Goal: Task Accomplishment & Management: Manage account settings

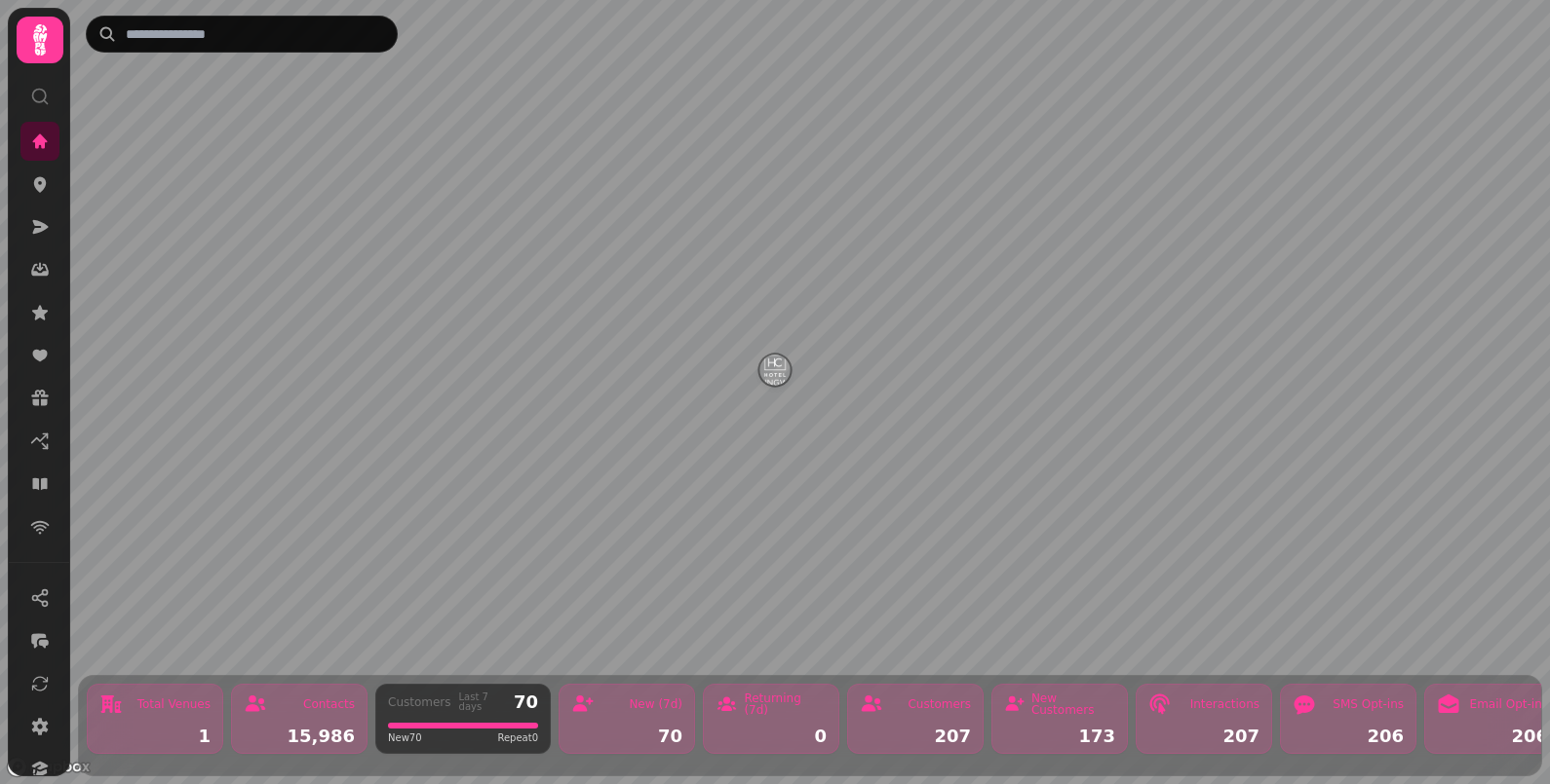
click at [41, 93] on icon at bounding box center [40, 96] width 20 height 20
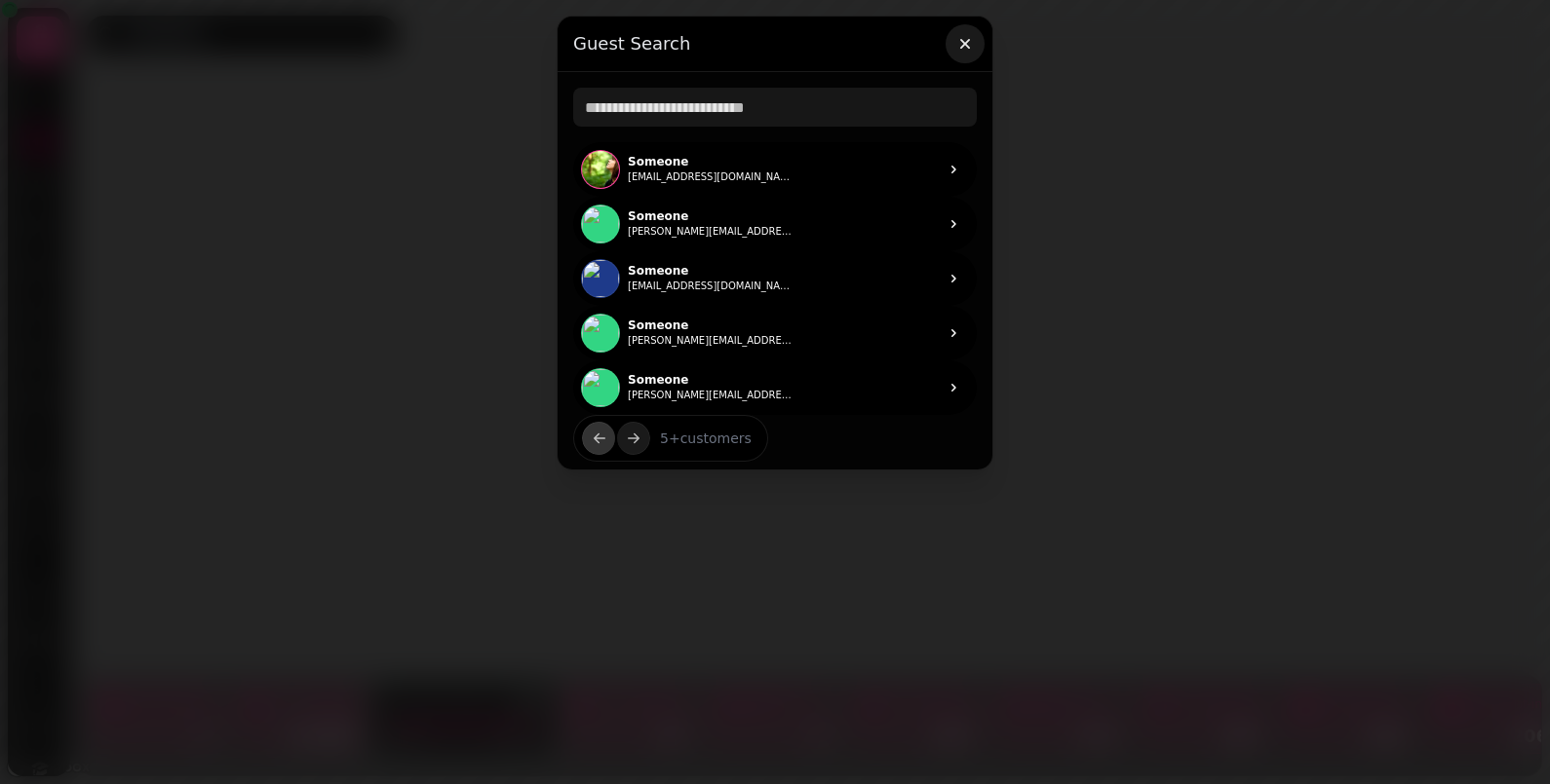
click at [960, 45] on icon "button" at bounding box center [965, 44] width 20 height 20
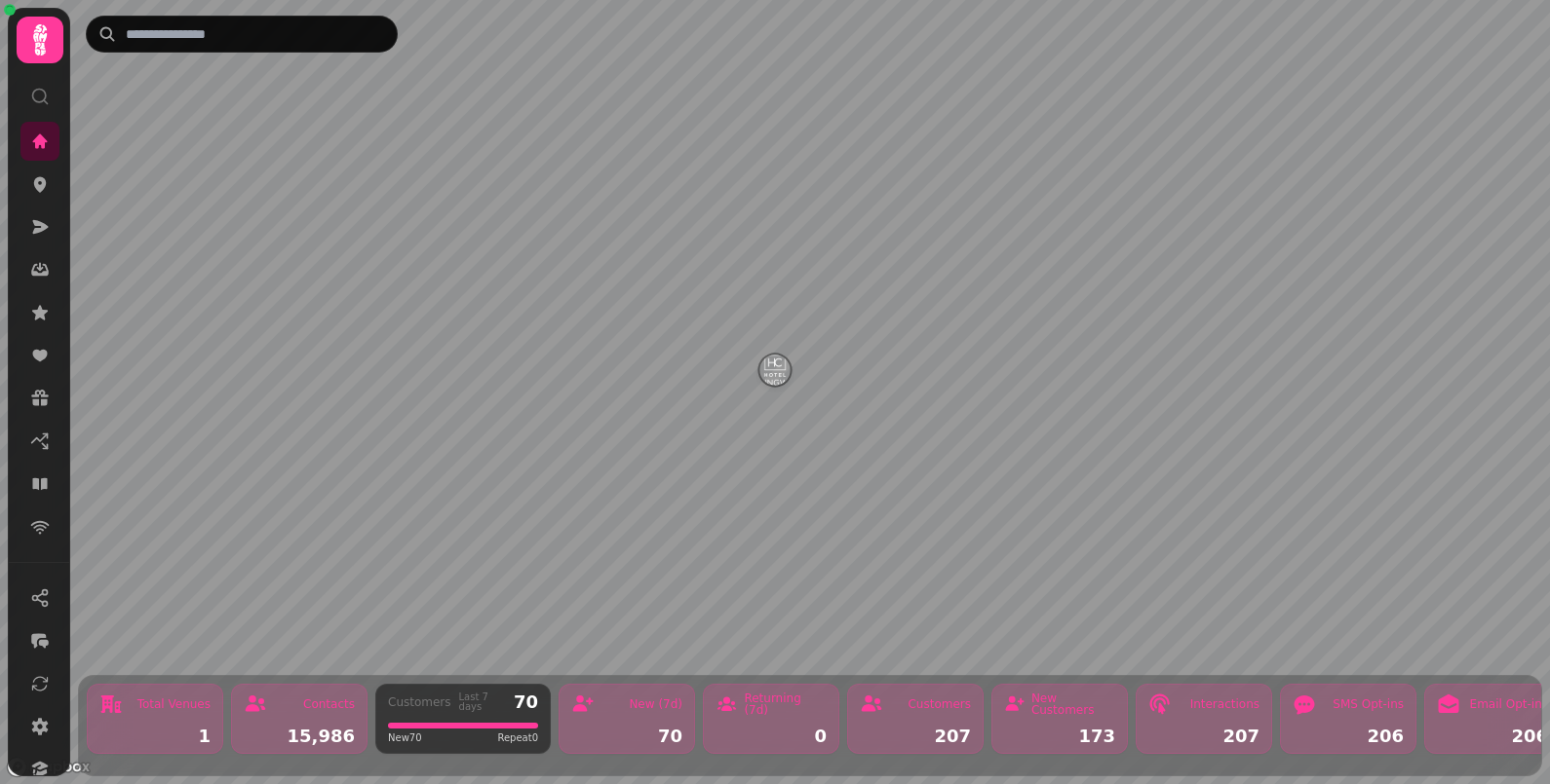
click at [49, 45] on icon at bounding box center [40, 40] width 39 height 39
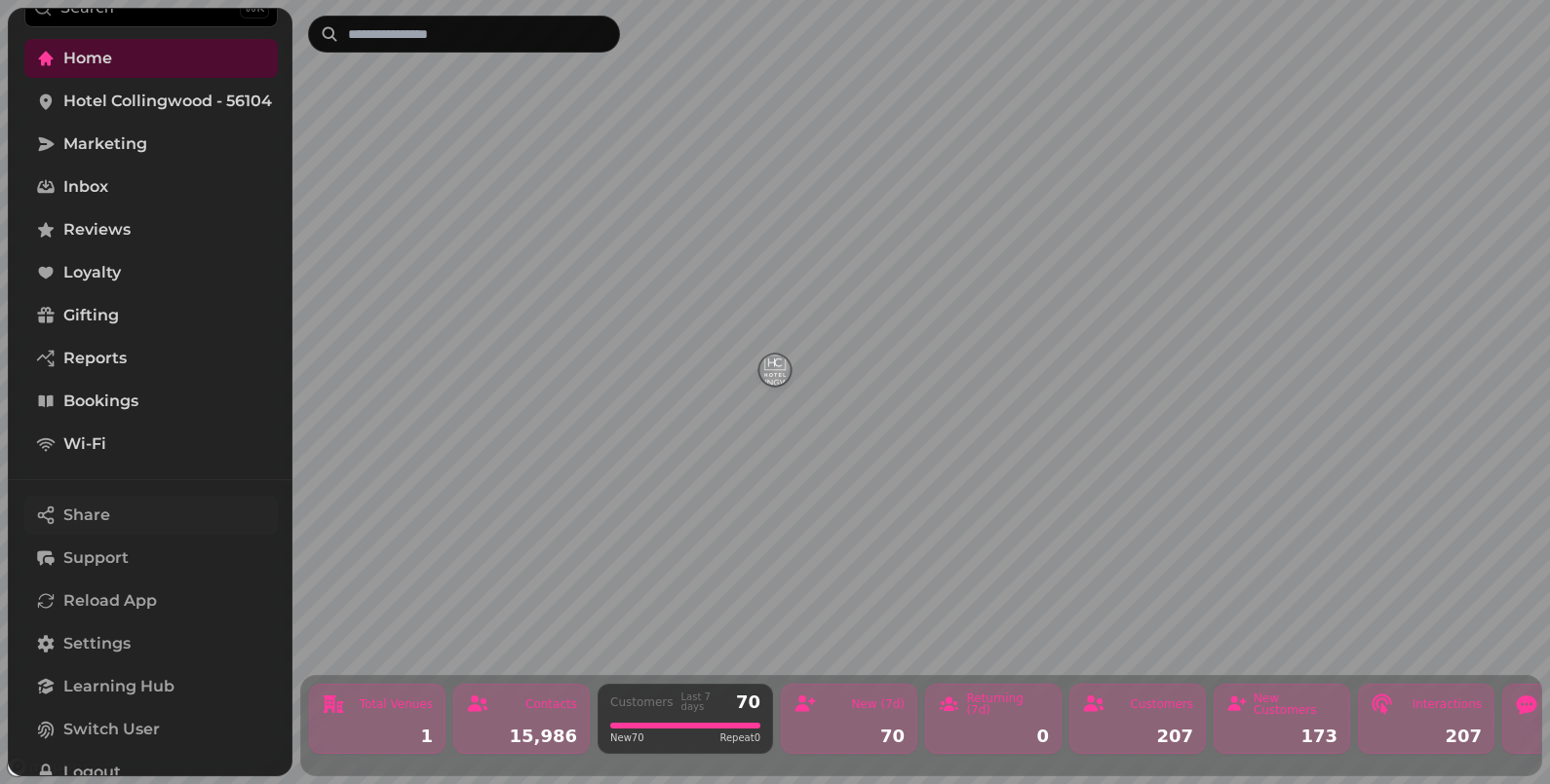
scroll to position [156, 0]
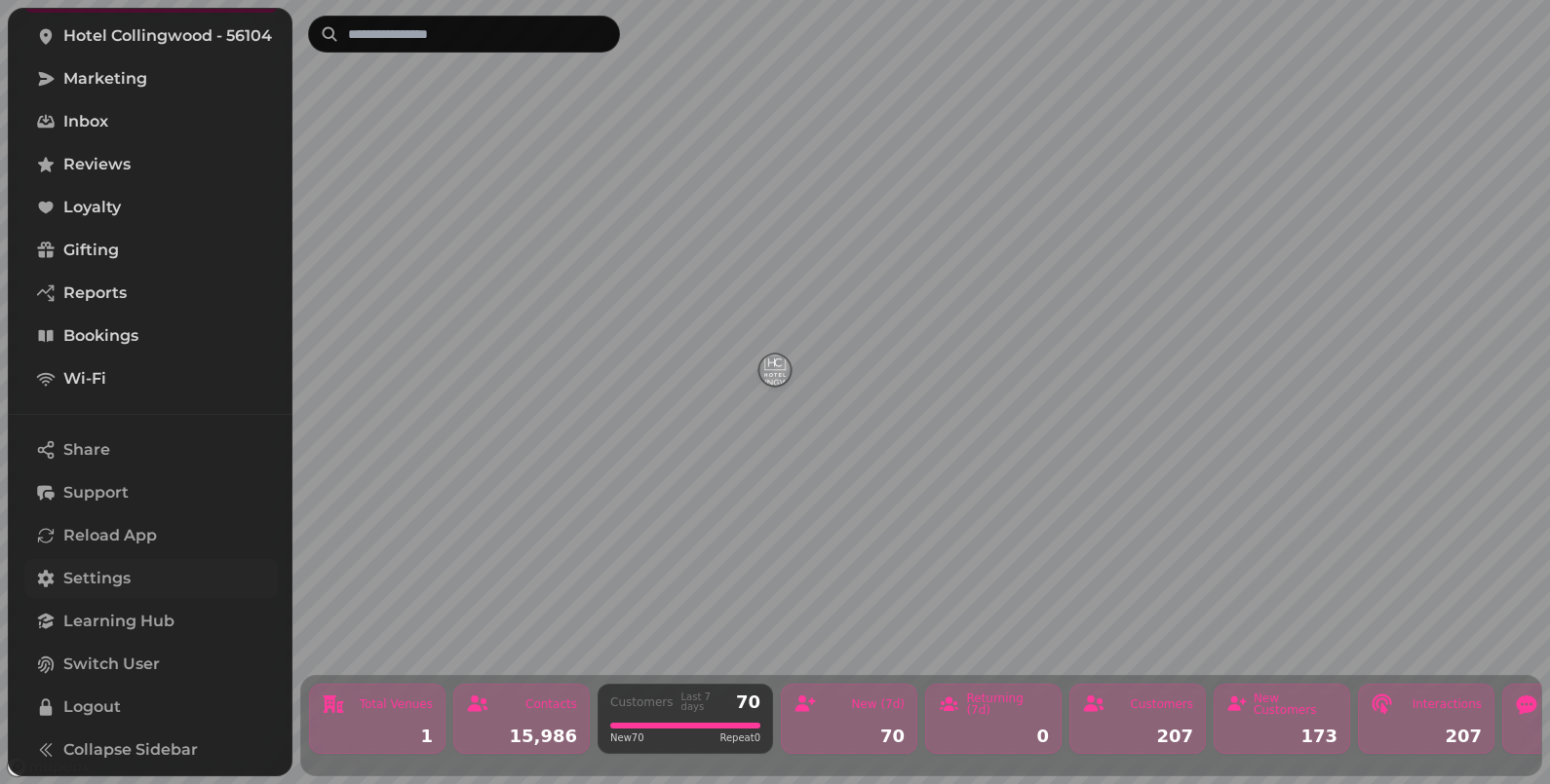
click at [93, 568] on span "Settings" at bounding box center [96, 579] width 67 height 24
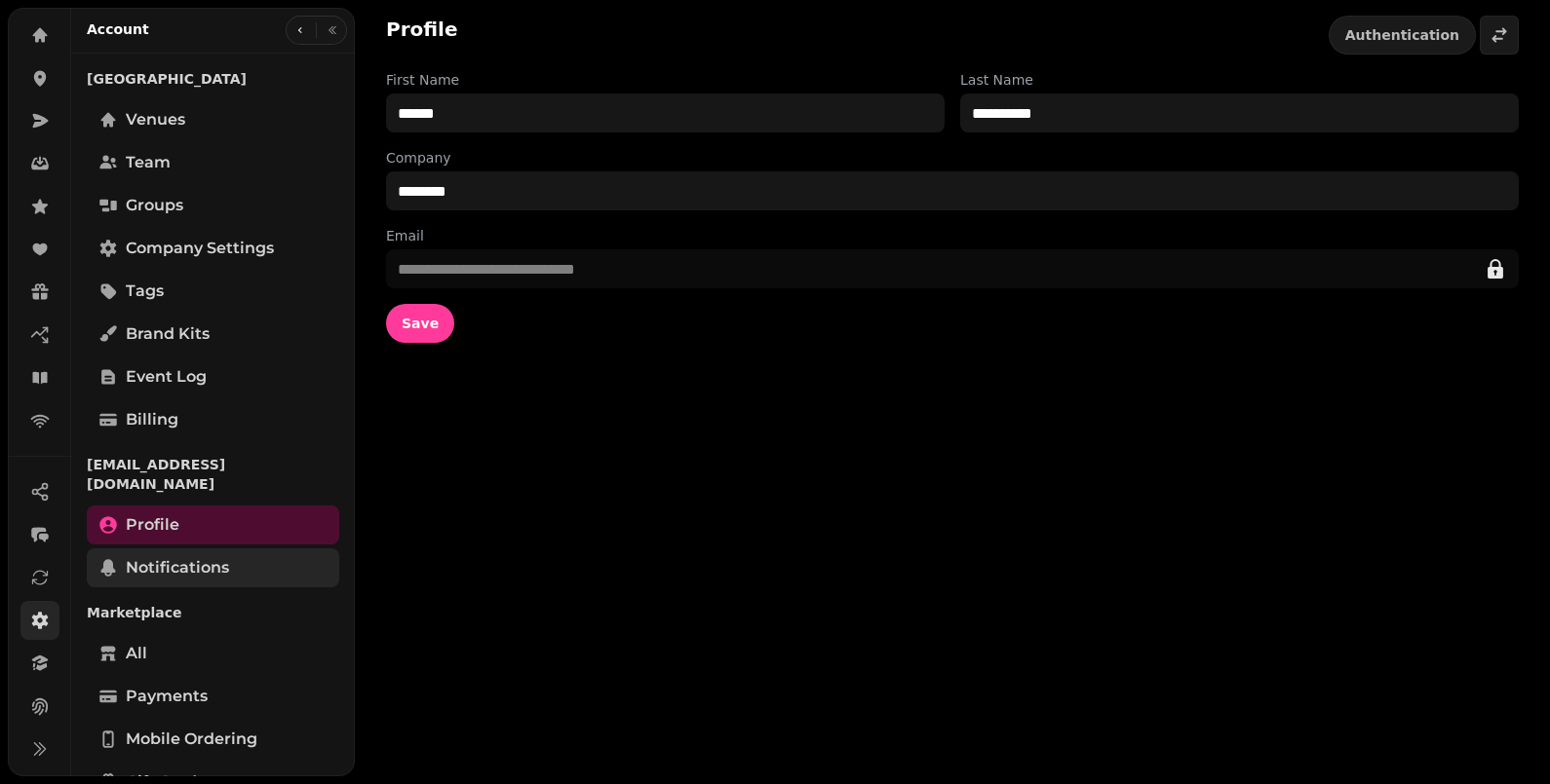
scroll to position [121, 0]
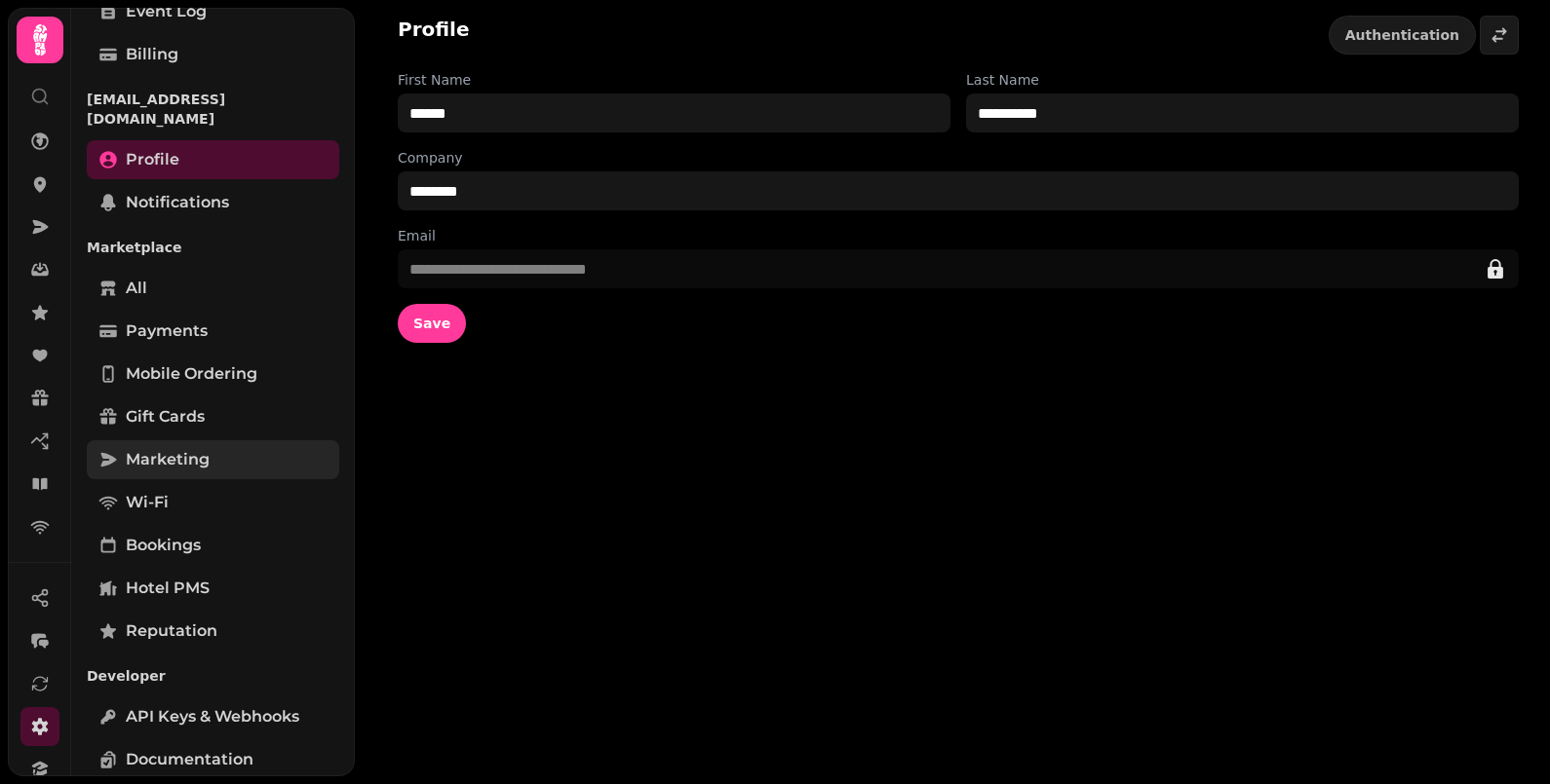
scroll to position [383, 0]
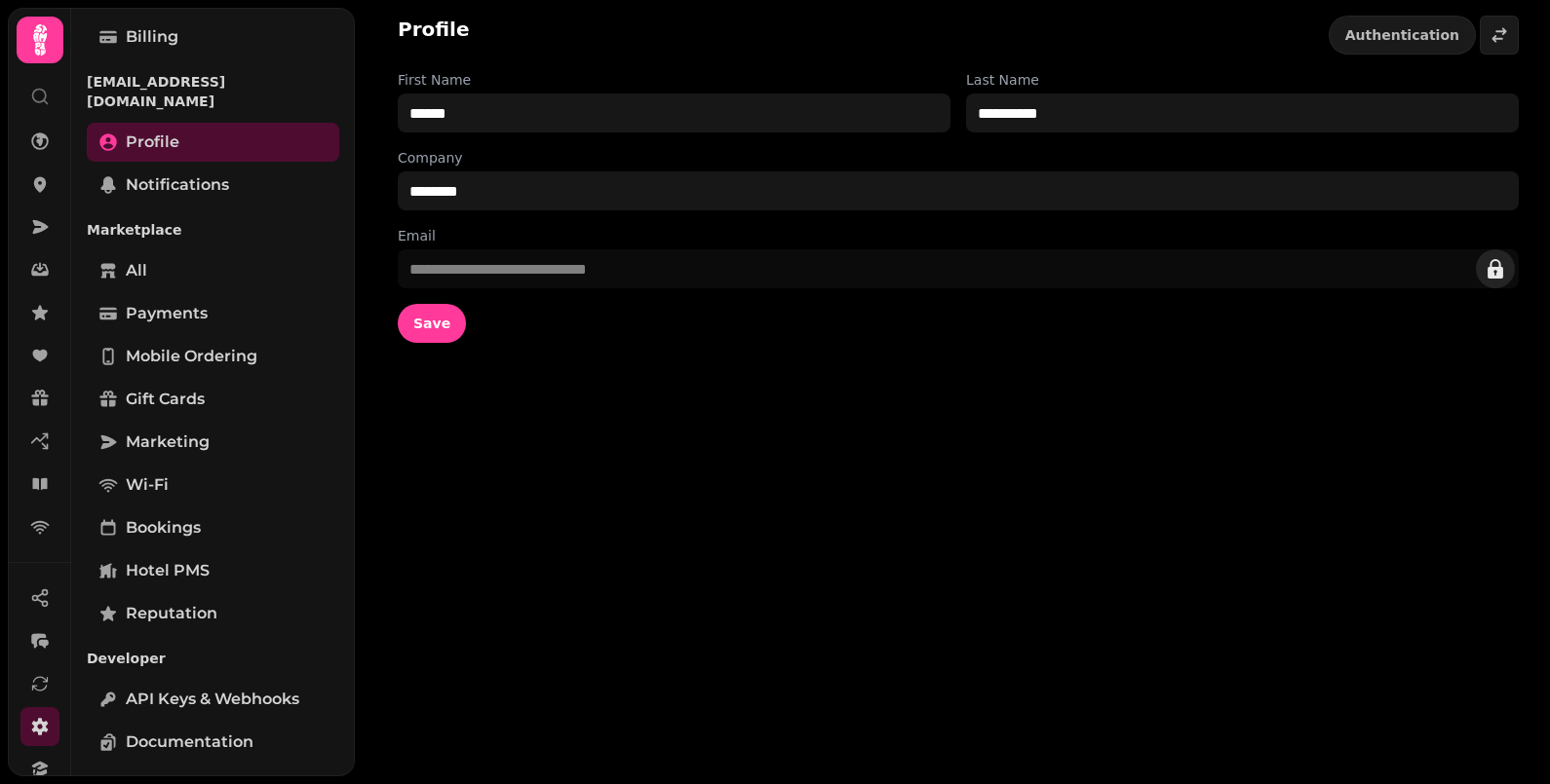
click at [1492, 271] on icon "edit" at bounding box center [1496, 270] width 16 height 20
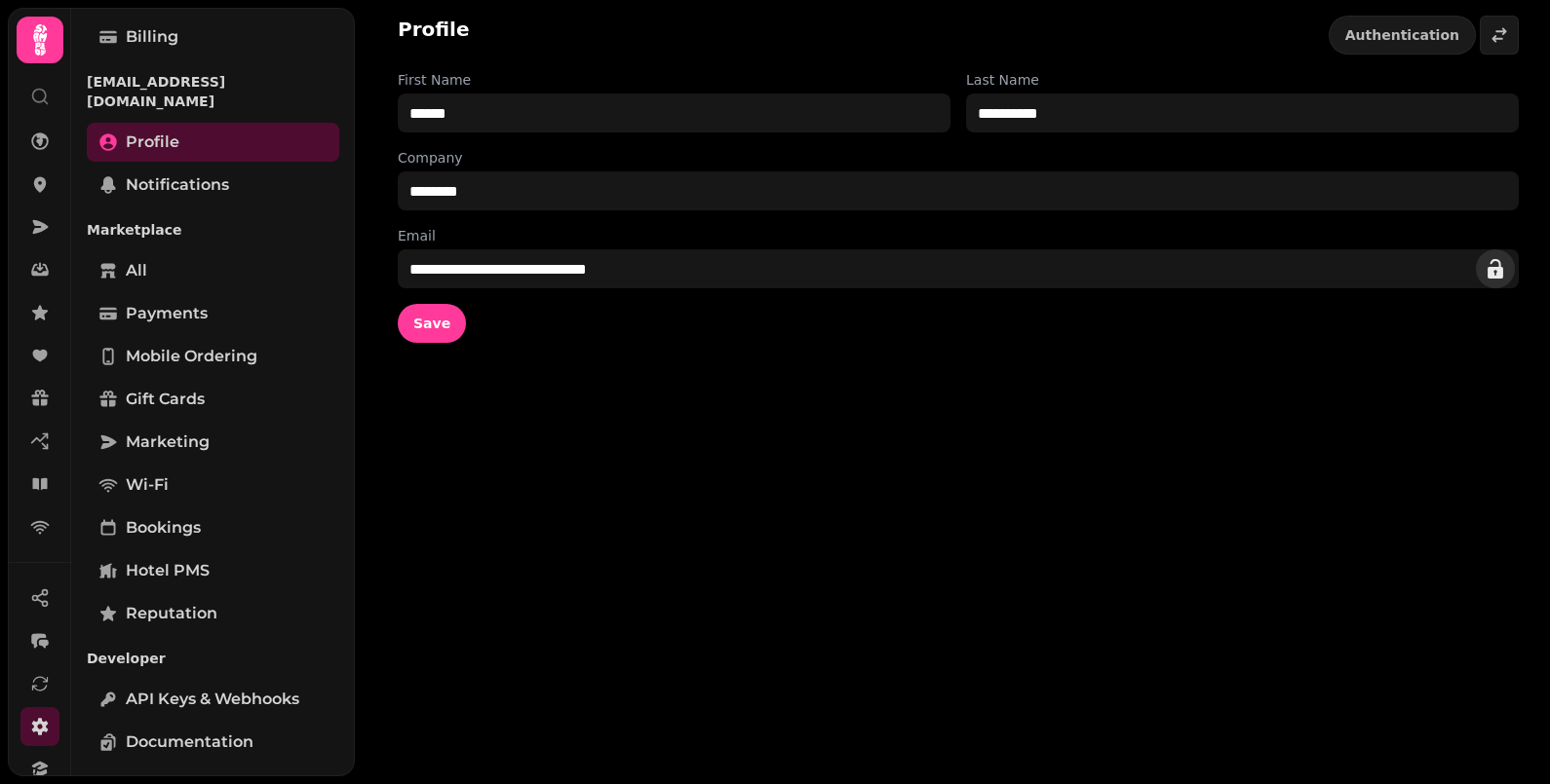
click at [1490, 271] on icon "edit" at bounding box center [1496, 270] width 16 height 20
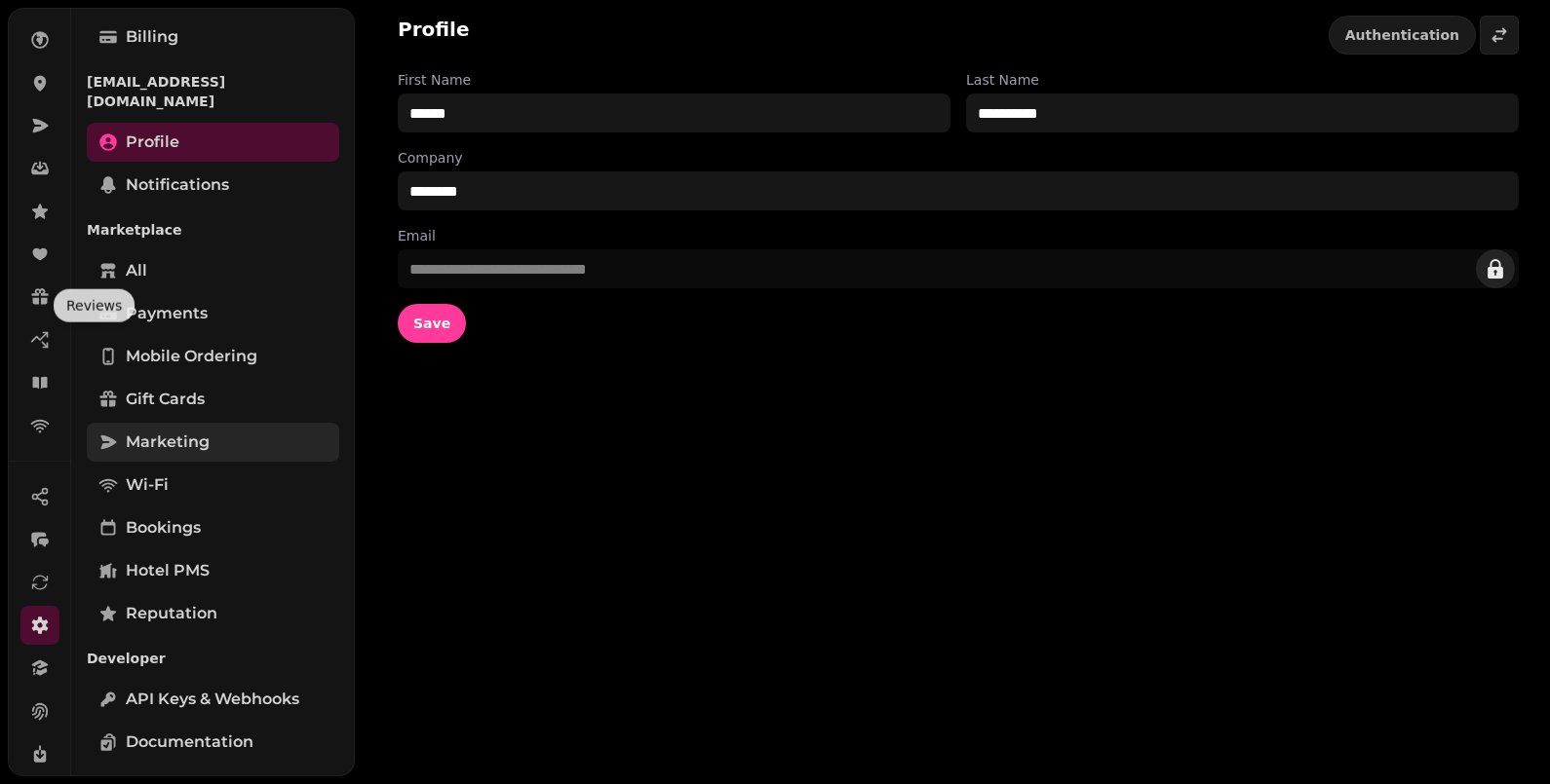
scroll to position [150, 0]
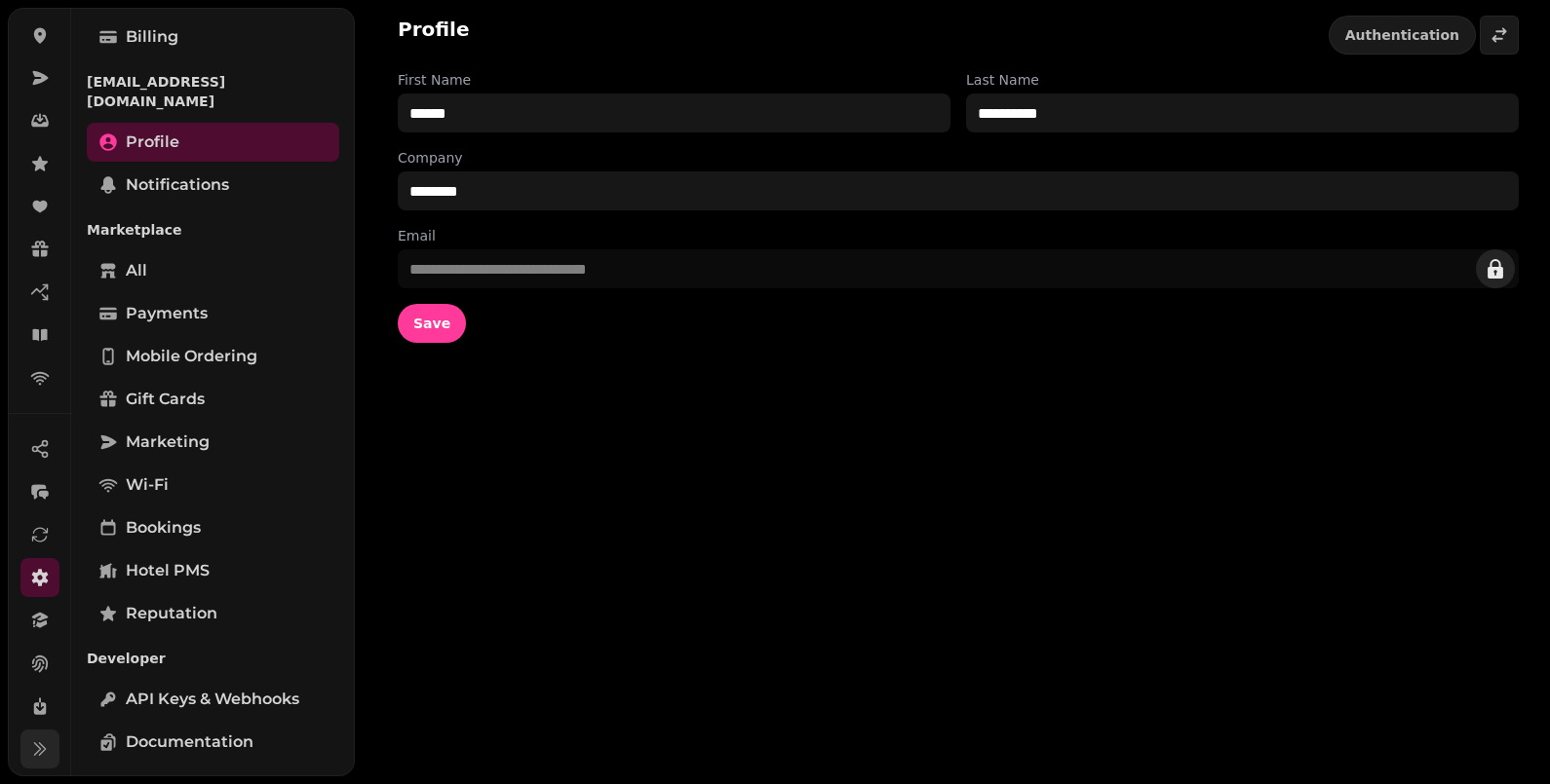
click at [40, 757] on icon at bounding box center [40, 750] width 20 height 20
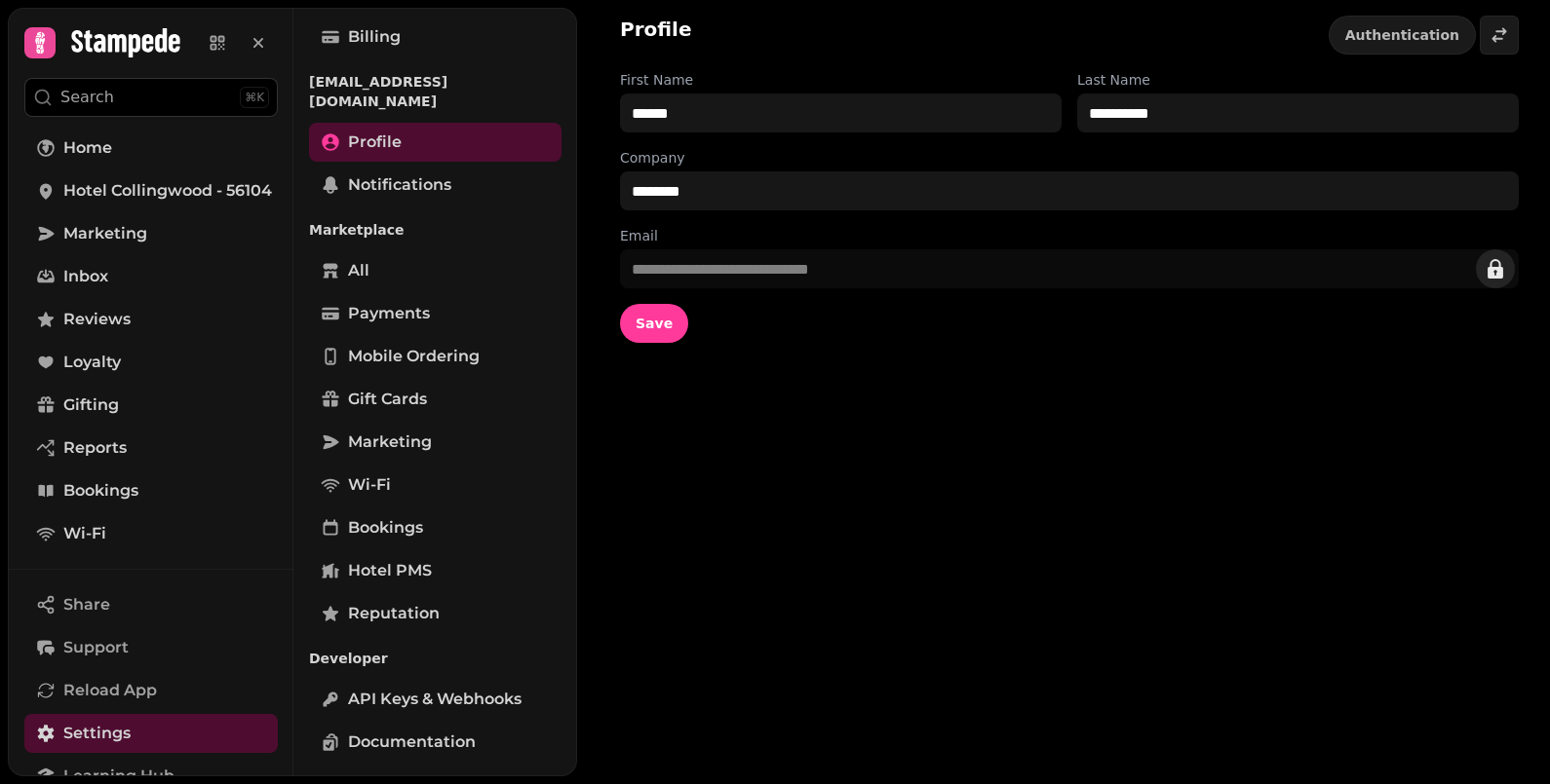
scroll to position [0, 0]
click at [38, 39] on icon at bounding box center [40, 44] width 10 height 22
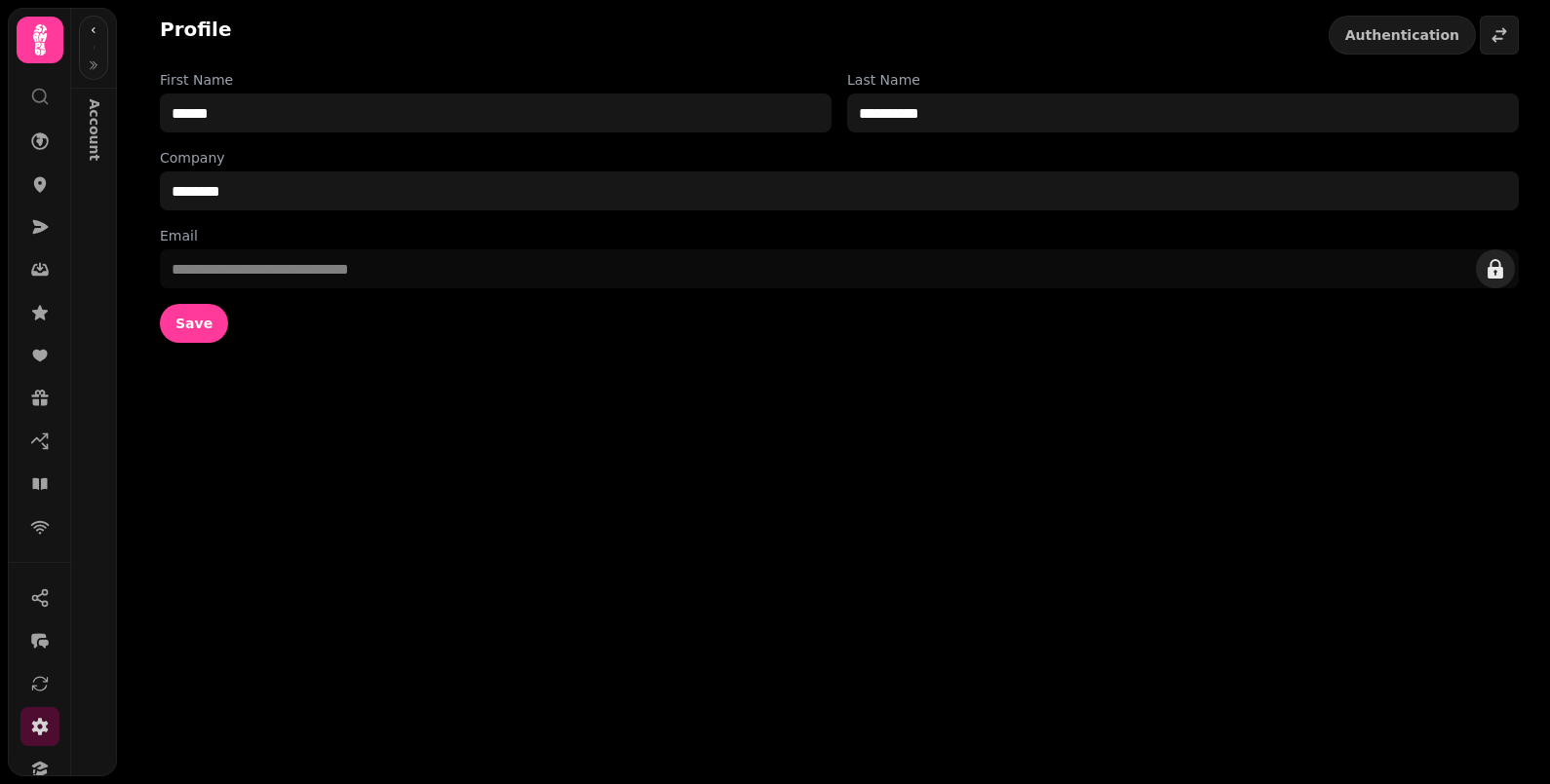
click at [41, 50] on icon at bounding box center [40, 40] width 14 height 31
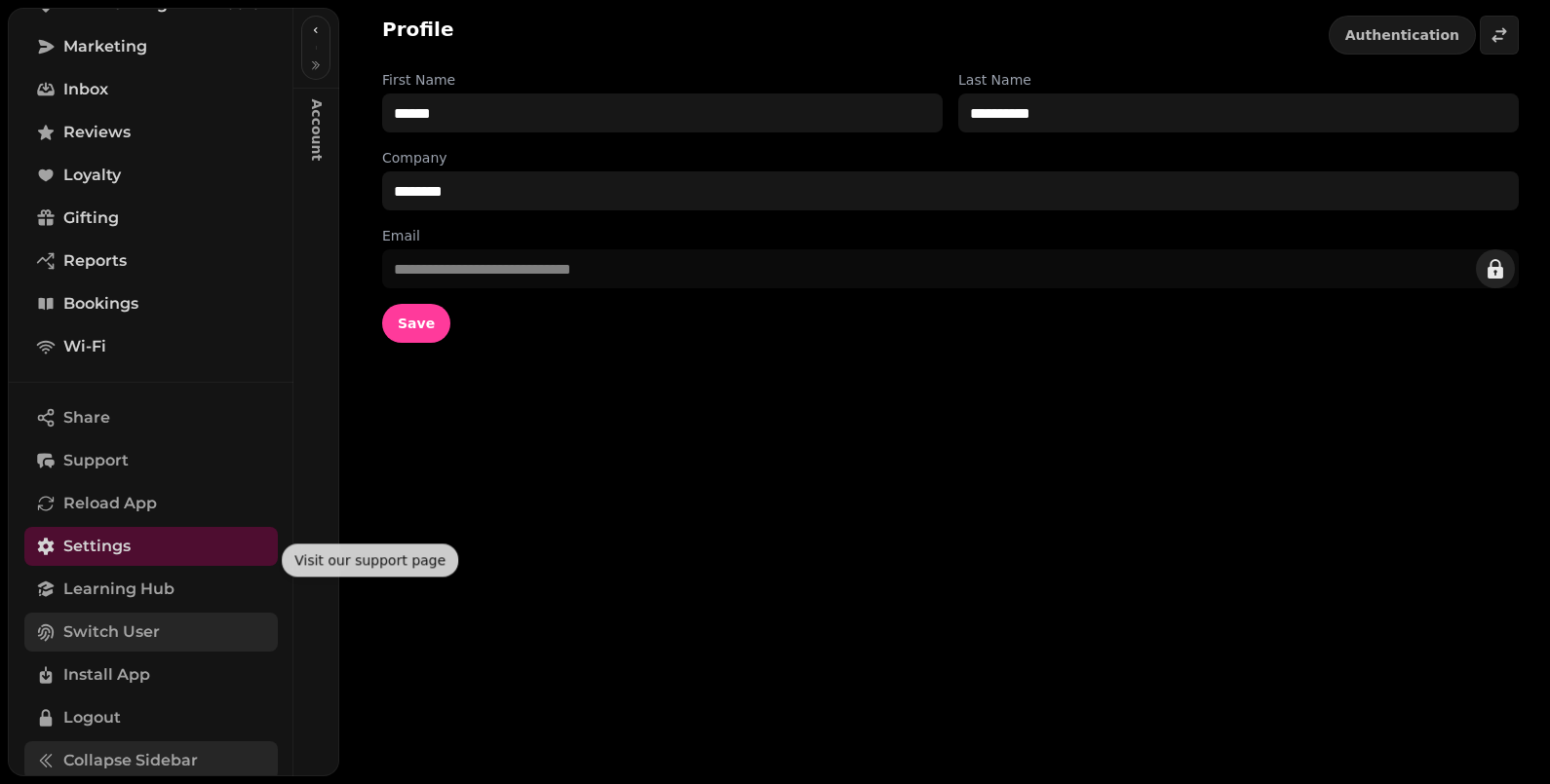
scroll to position [199, 0]
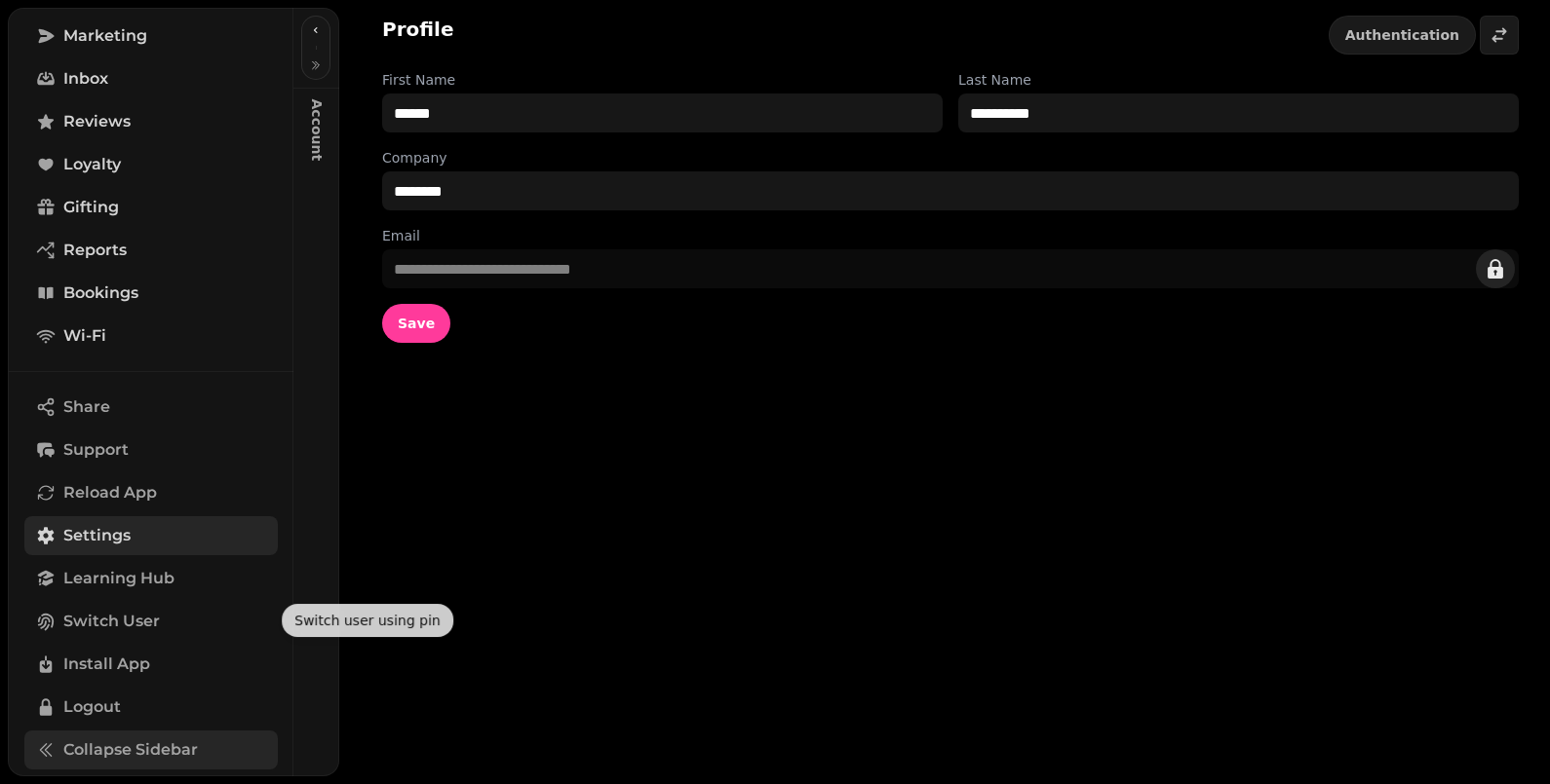
click at [117, 533] on span "Settings" at bounding box center [96, 536] width 67 height 24
click at [102, 528] on span "Settings" at bounding box center [96, 536] width 67 height 24
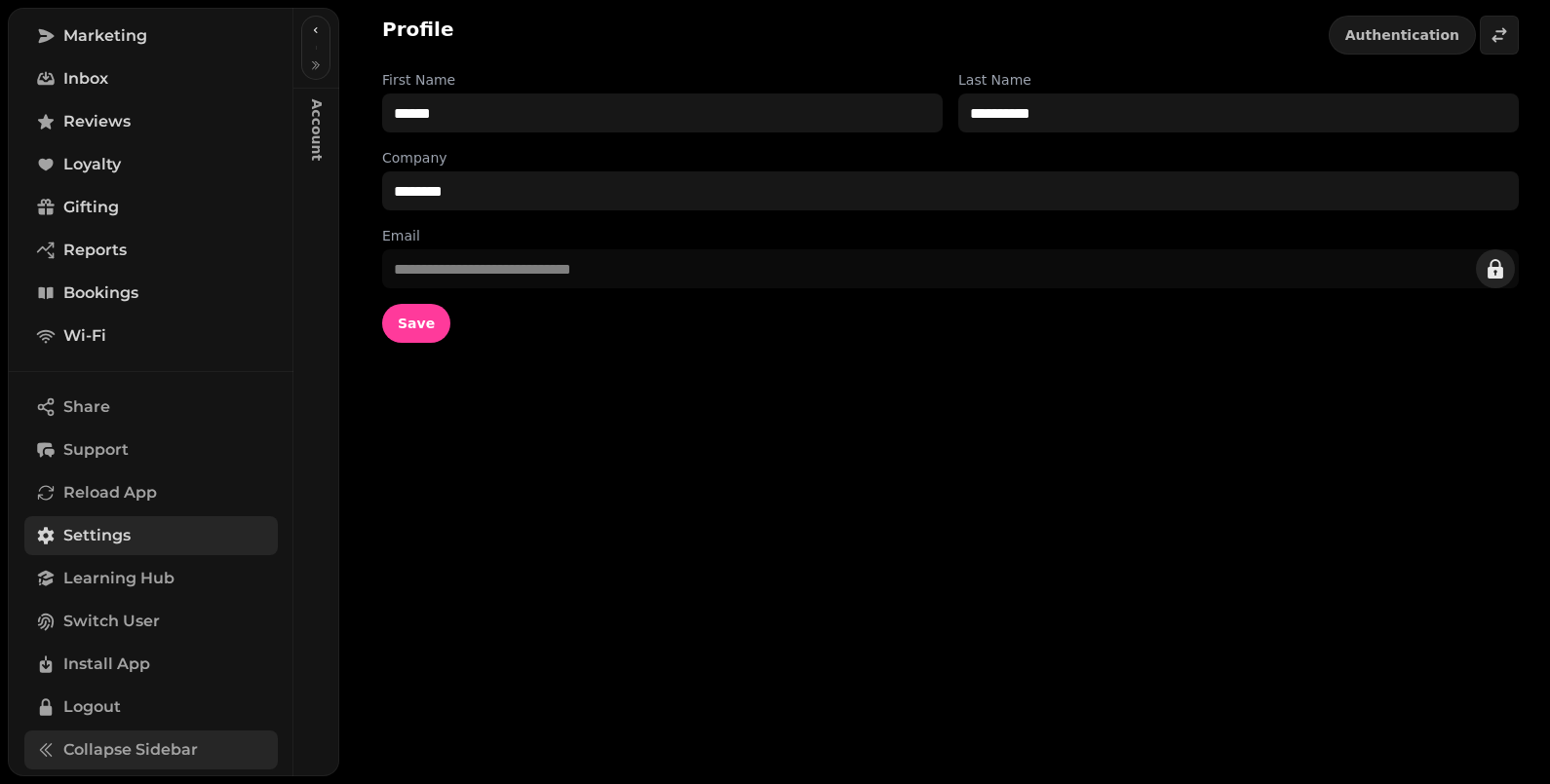
click at [101, 529] on span "Settings" at bounding box center [96, 536] width 67 height 24
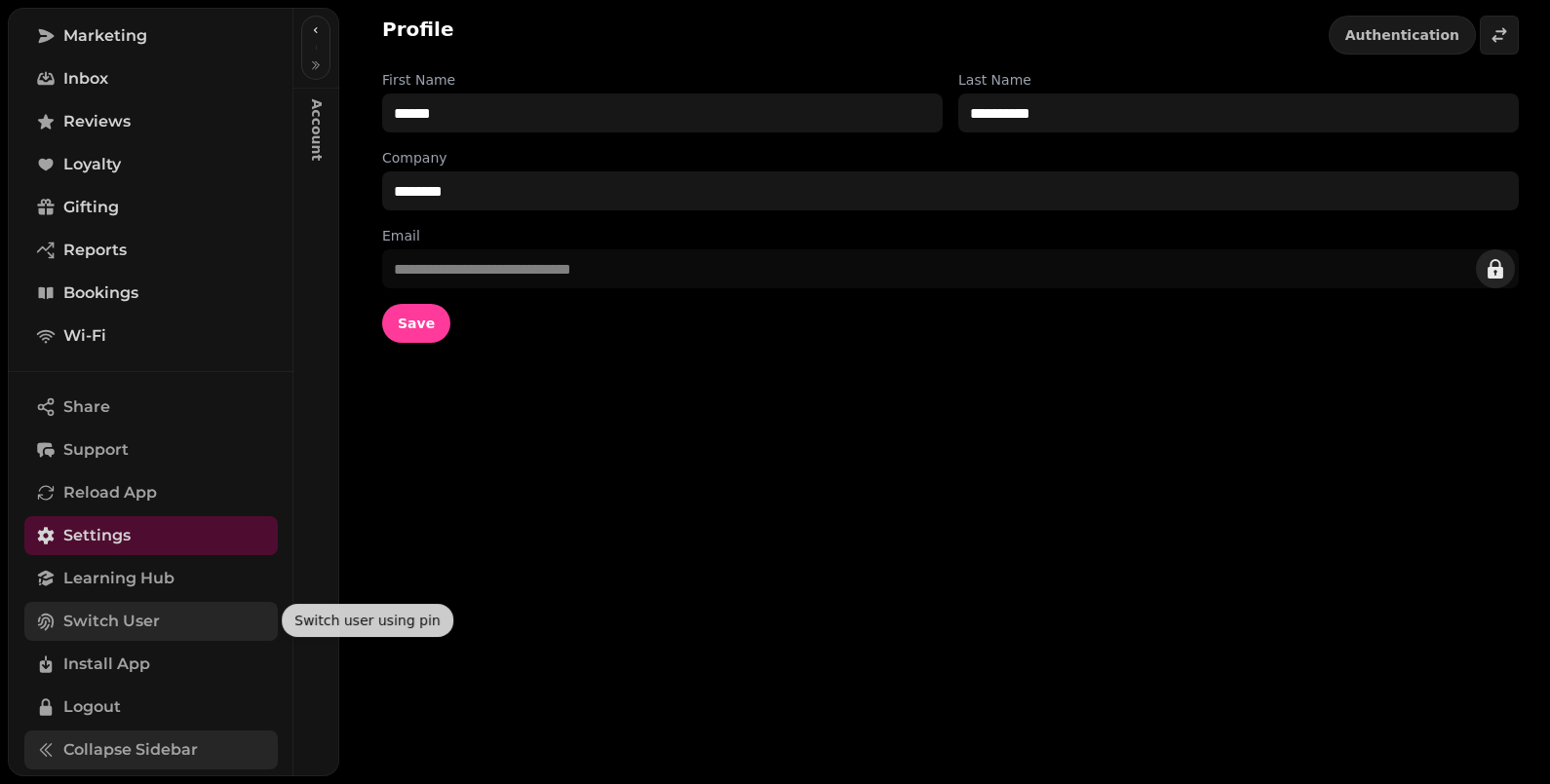
click at [123, 616] on span "Switch User" at bounding box center [111, 622] width 96 height 24
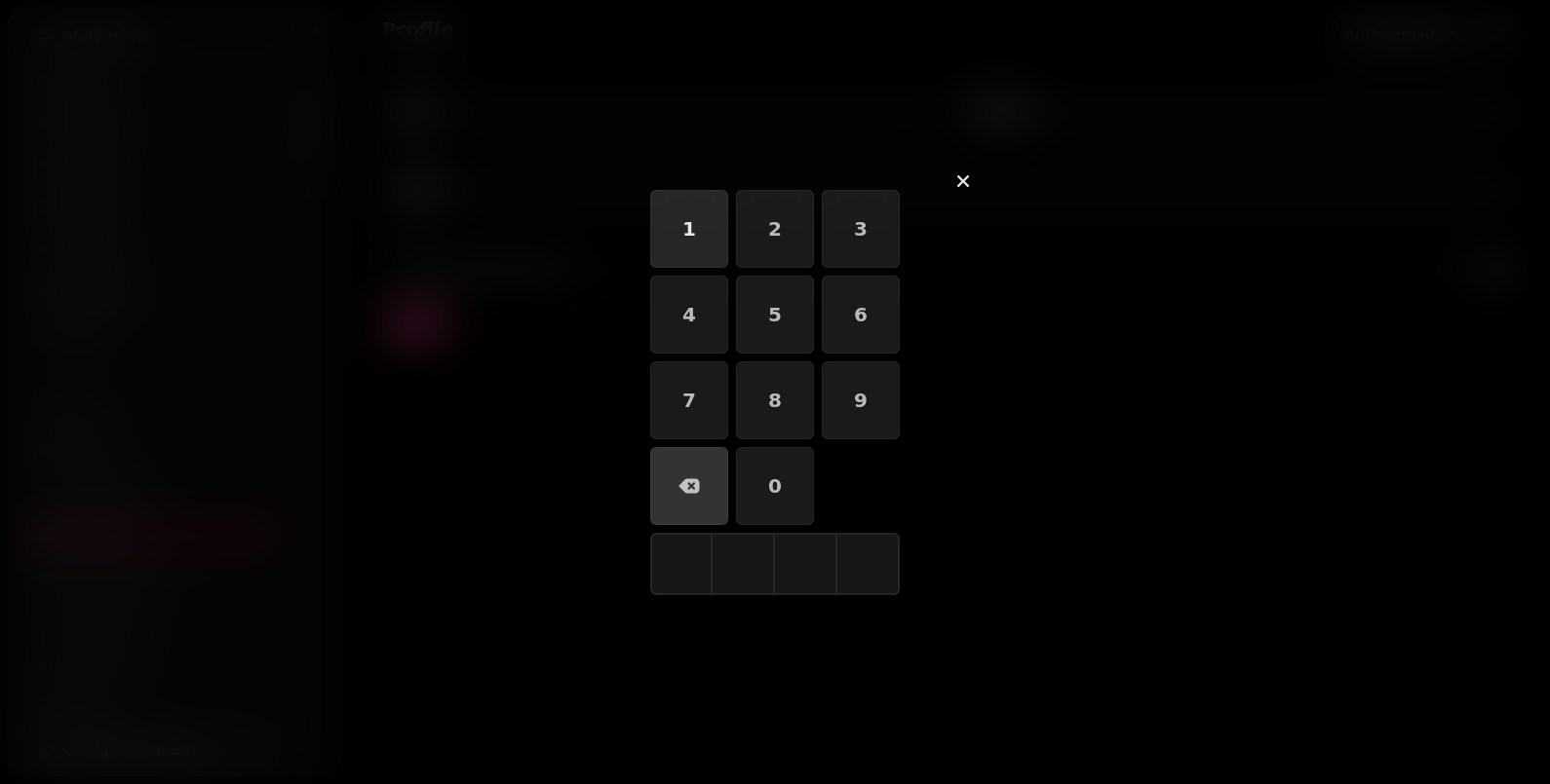
click at [675, 213] on button "1" at bounding box center [689, 228] width 78 height 78
click at [829, 399] on button "9" at bounding box center [860, 400] width 78 height 78
click at [790, 404] on button "8" at bounding box center [775, 400] width 78 height 78
drag, startPoint x: 789, startPoint y: 315, endPoint x: 770, endPoint y: 388, distance: 75.4
click at [788, 315] on button "5" at bounding box center [775, 314] width 78 height 78
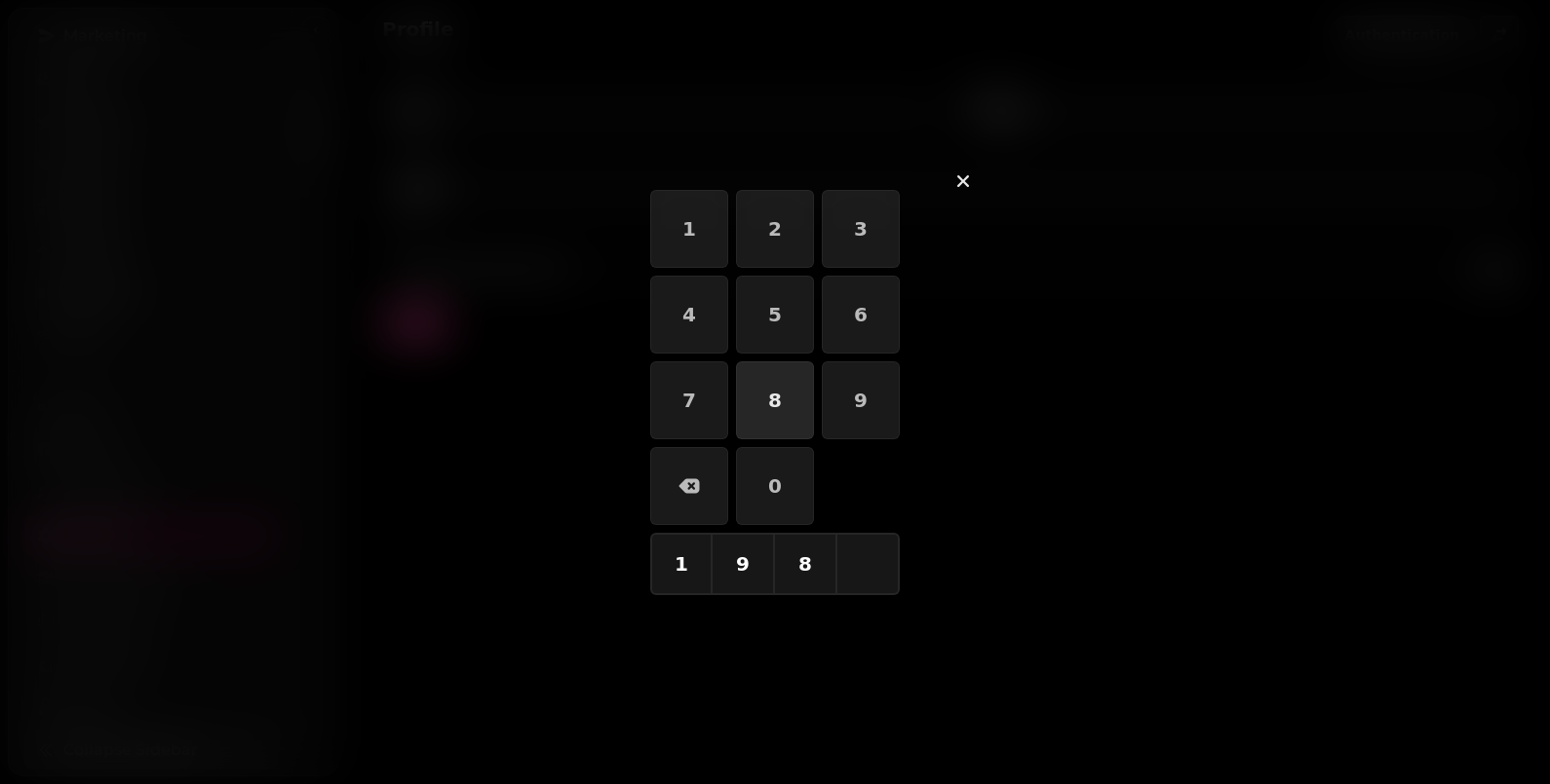
type input "****"
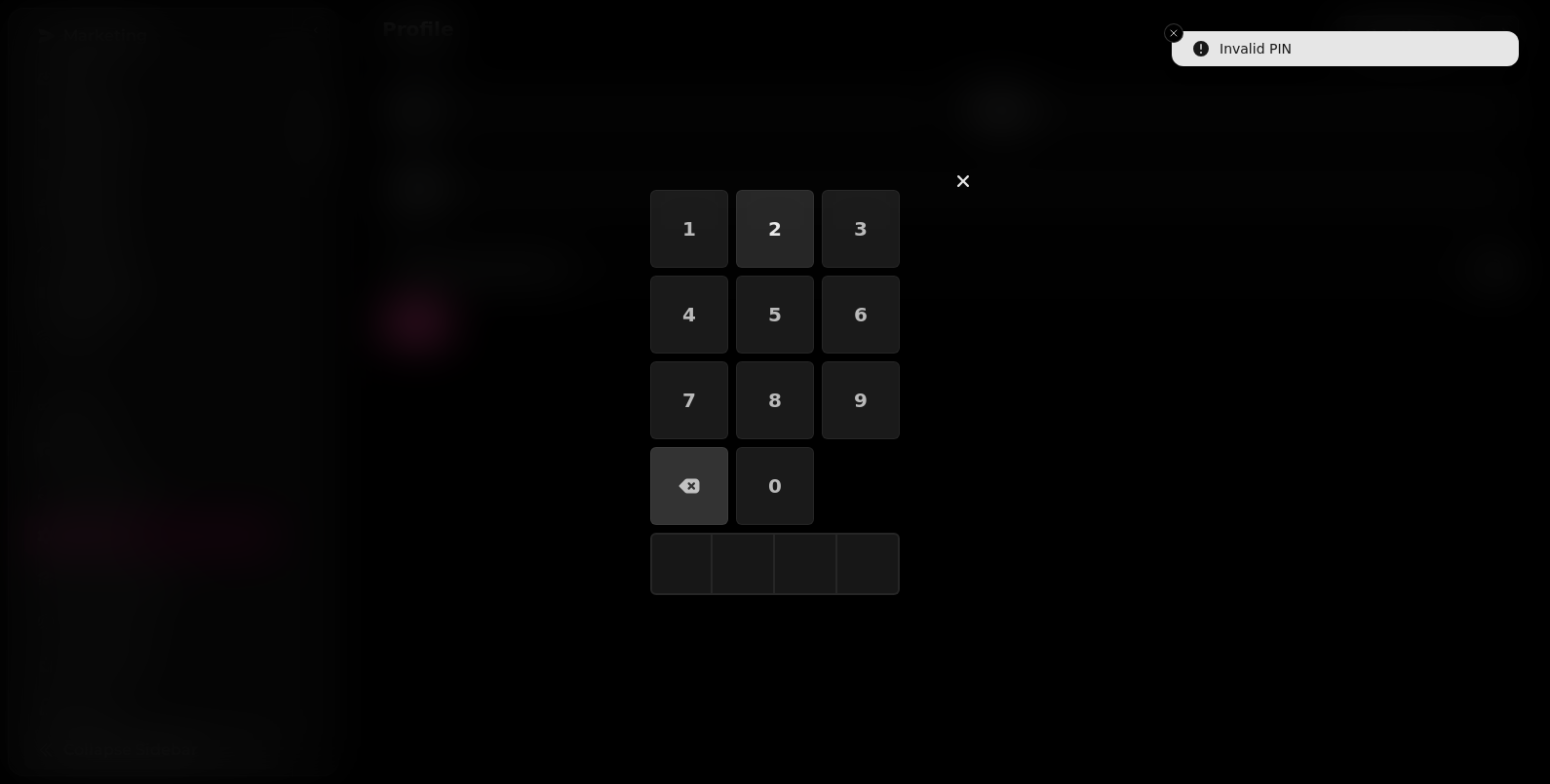
click at [772, 234] on button "2" at bounding box center [775, 228] width 78 height 78
drag, startPoint x: 771, startPoint y: 494, endPoint x: 727, endPoint y: 366, distance: 135.4
click at [766, 488] on button "0" at bounding box center [775, 486] width 78 height 78
drag, startPoint x: 690, startPoint y: 237, endPoint x: 761, endPoint y: 241, distance: 71.1
click at [694, 238] on button "1" at bounding box center [689, 228] width 78 height 78
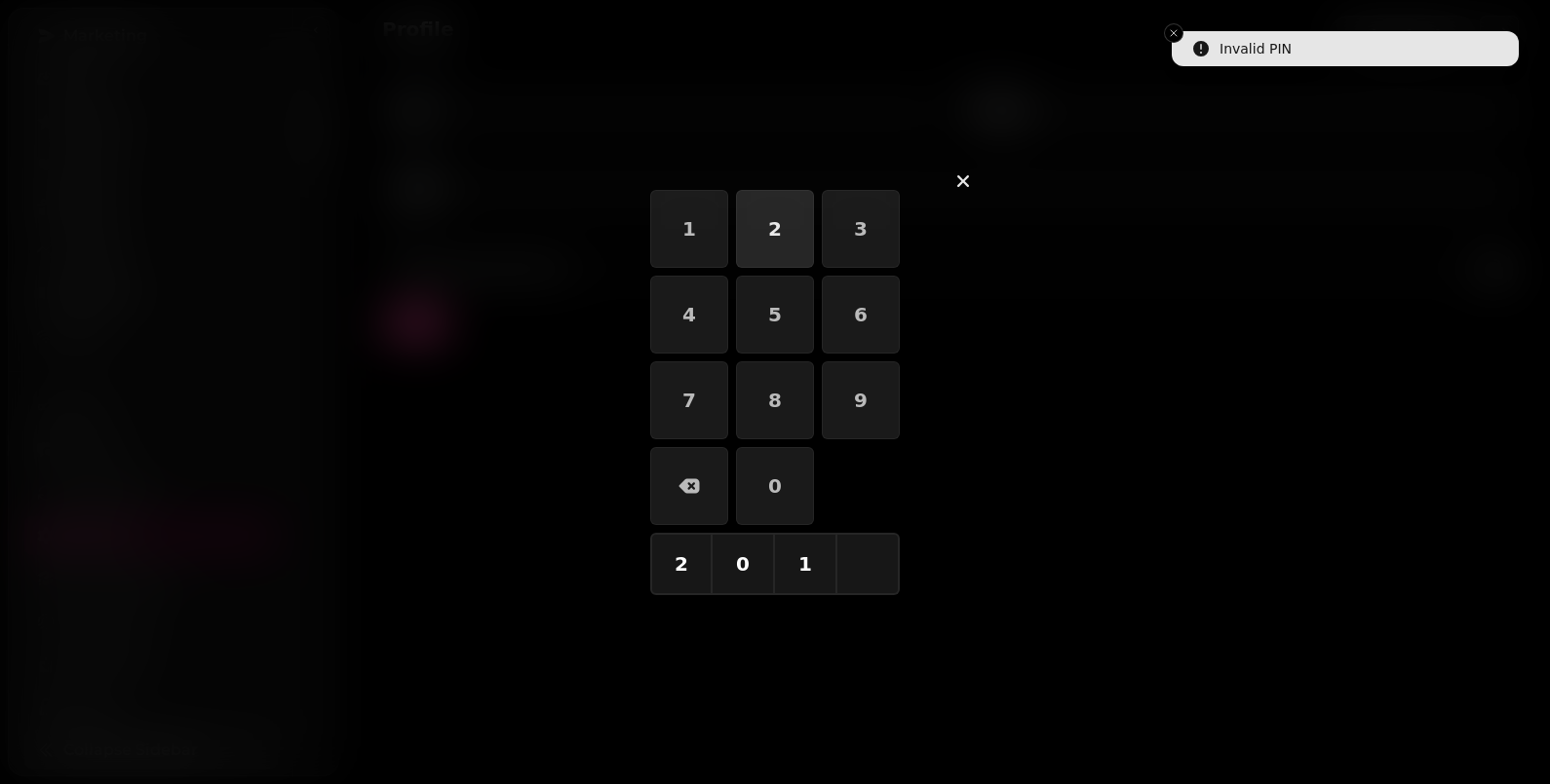
click at [799, 229] on button "2" at bounding box center [775, 228] width 78 height 78
type input "****"
click at [960, 175] on icon "button" at bounding box center [963, 181] width 24 height 24
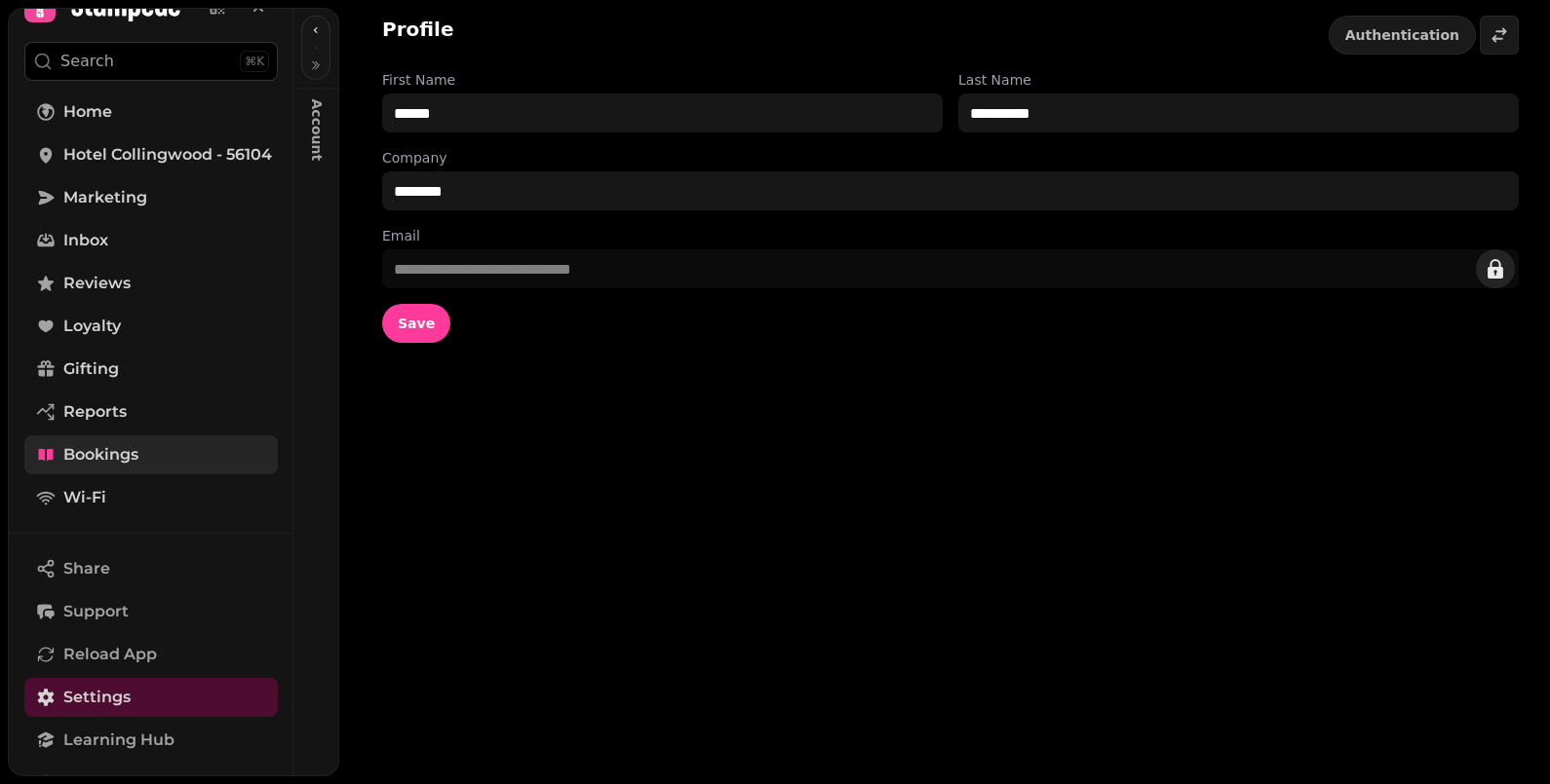
scroll to position [0, 0]
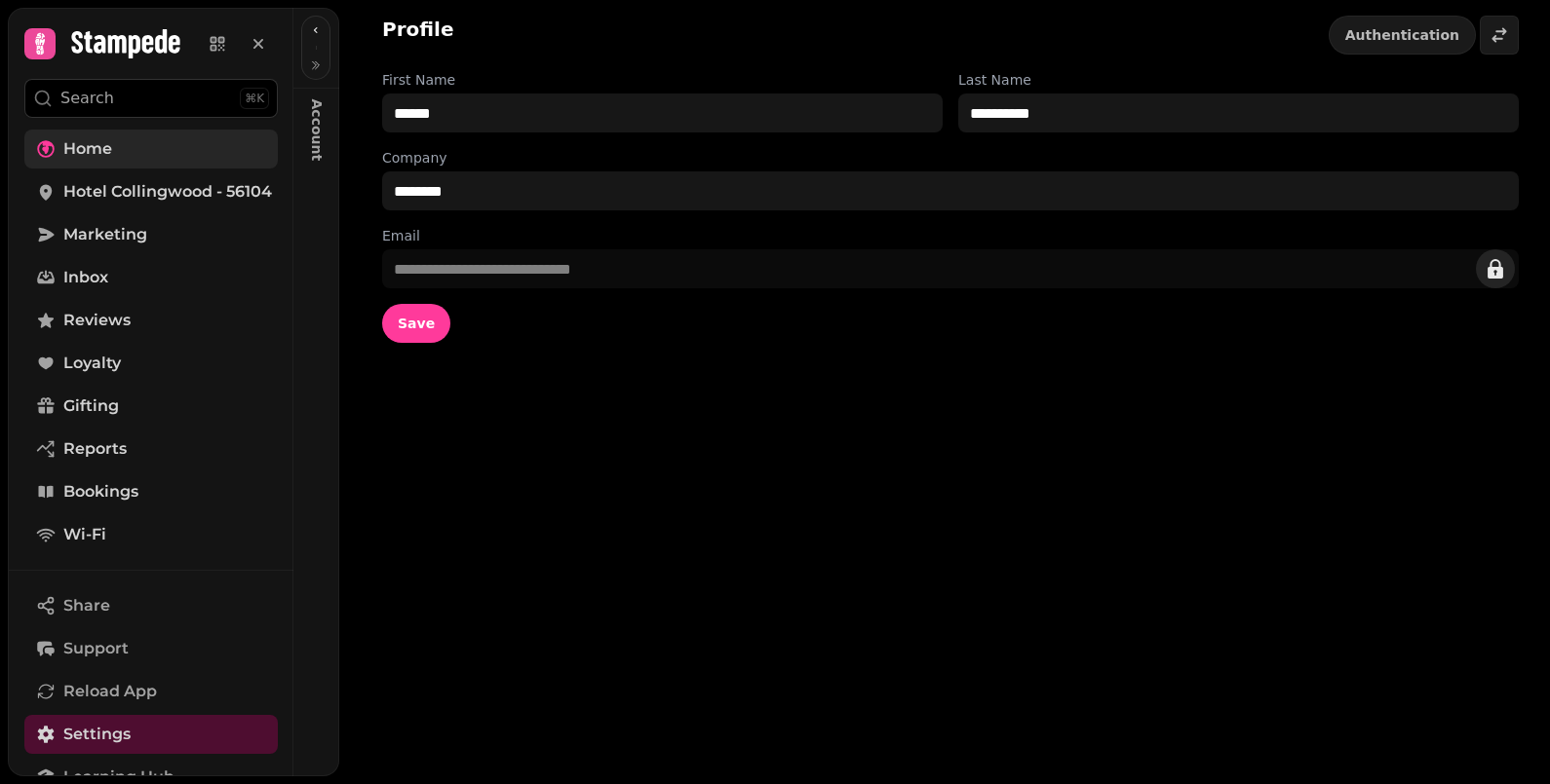
click at [106, 152] on span "Home" at bounding box center [88, 150] width 49 height 24
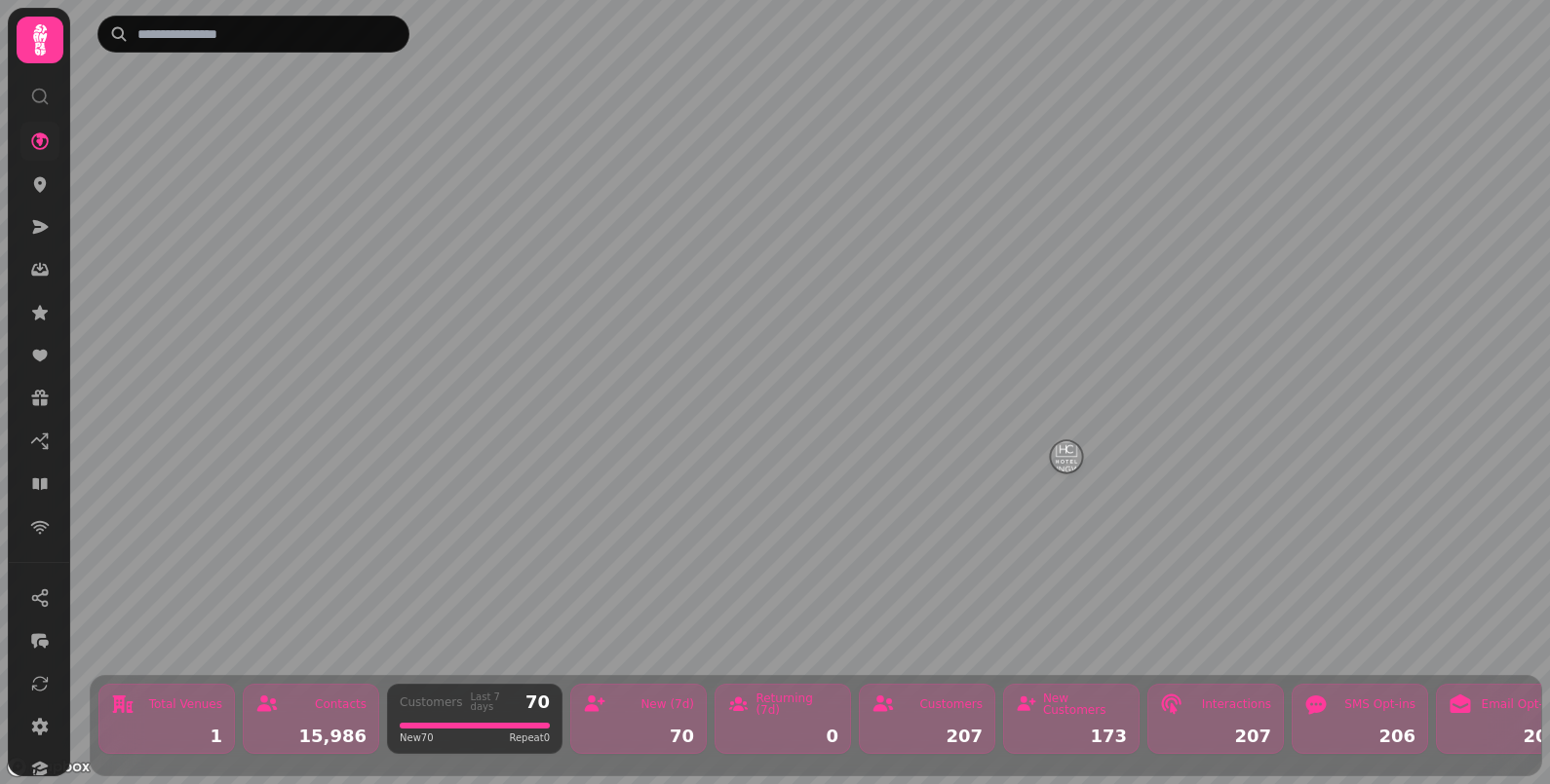
click at [40, 52] on icon at bounding box center [40, 40] width 39 height 39
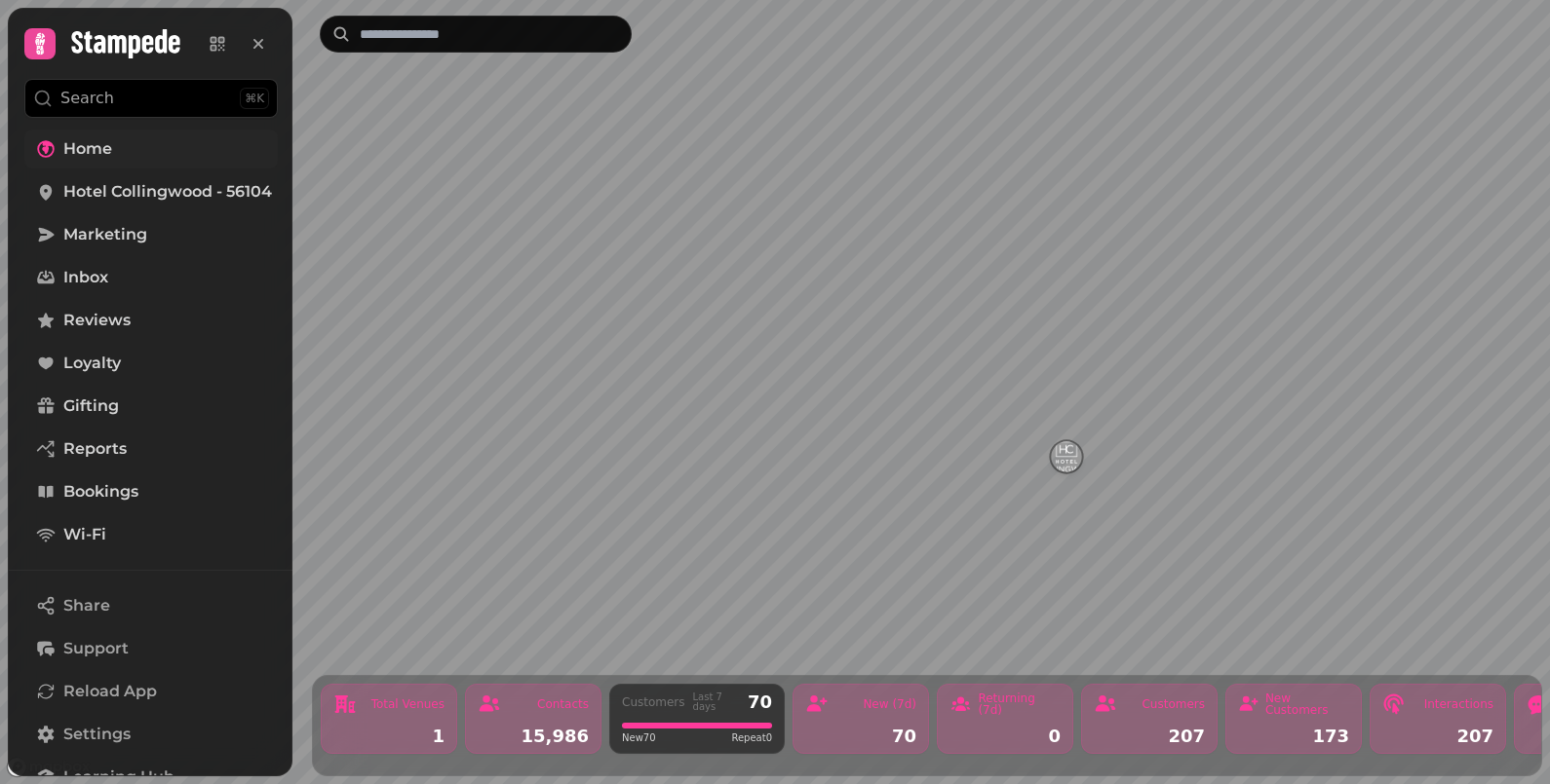
click at [117, 142] on link "Home" at bounding box center [152, 150] width 254 height 39
click at [137, 191] on span "Hotel Collingwood - 56104" at bounding box center [167, 192] width 209 height 24
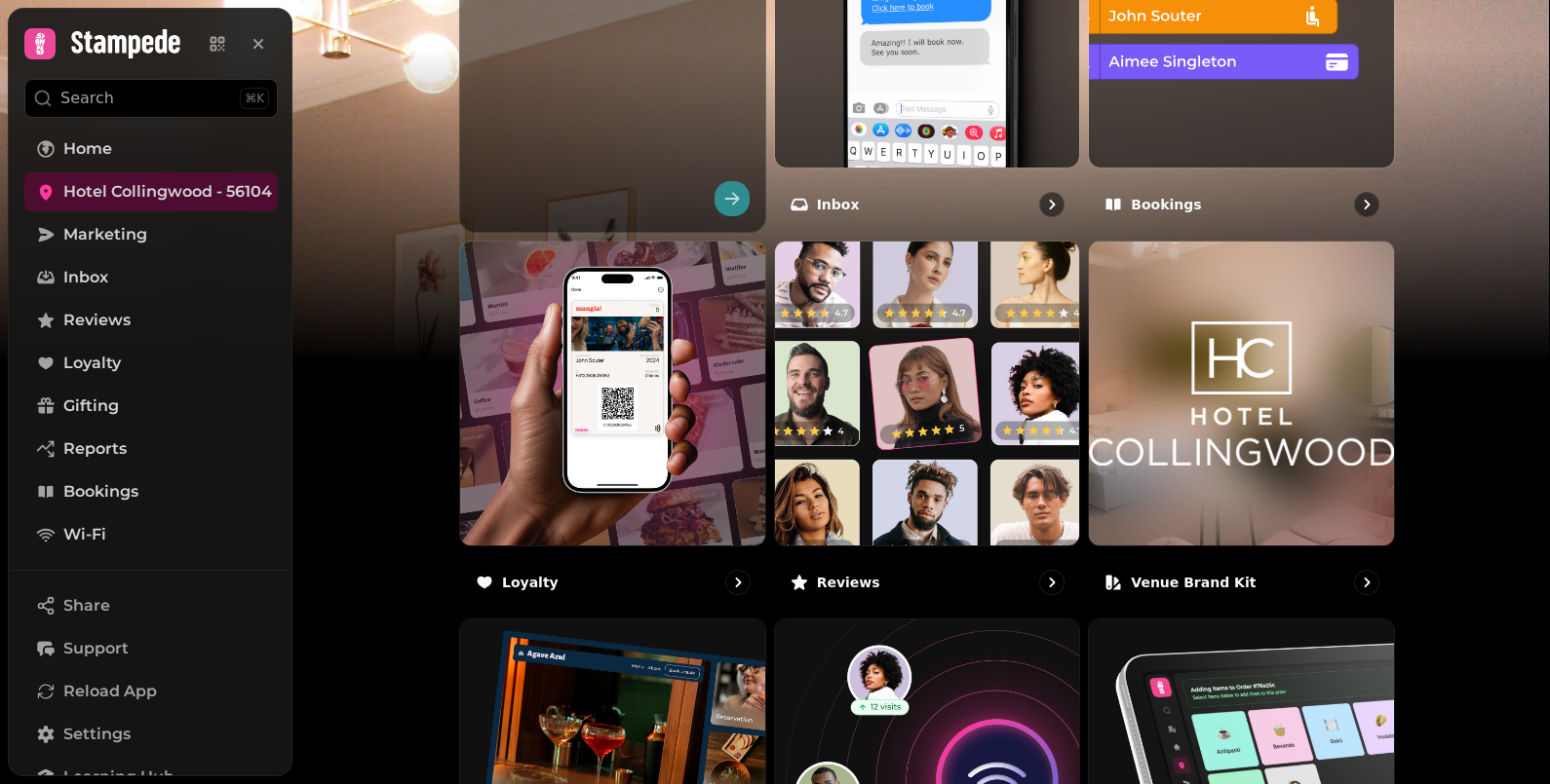
scroll to position [1192, 0]
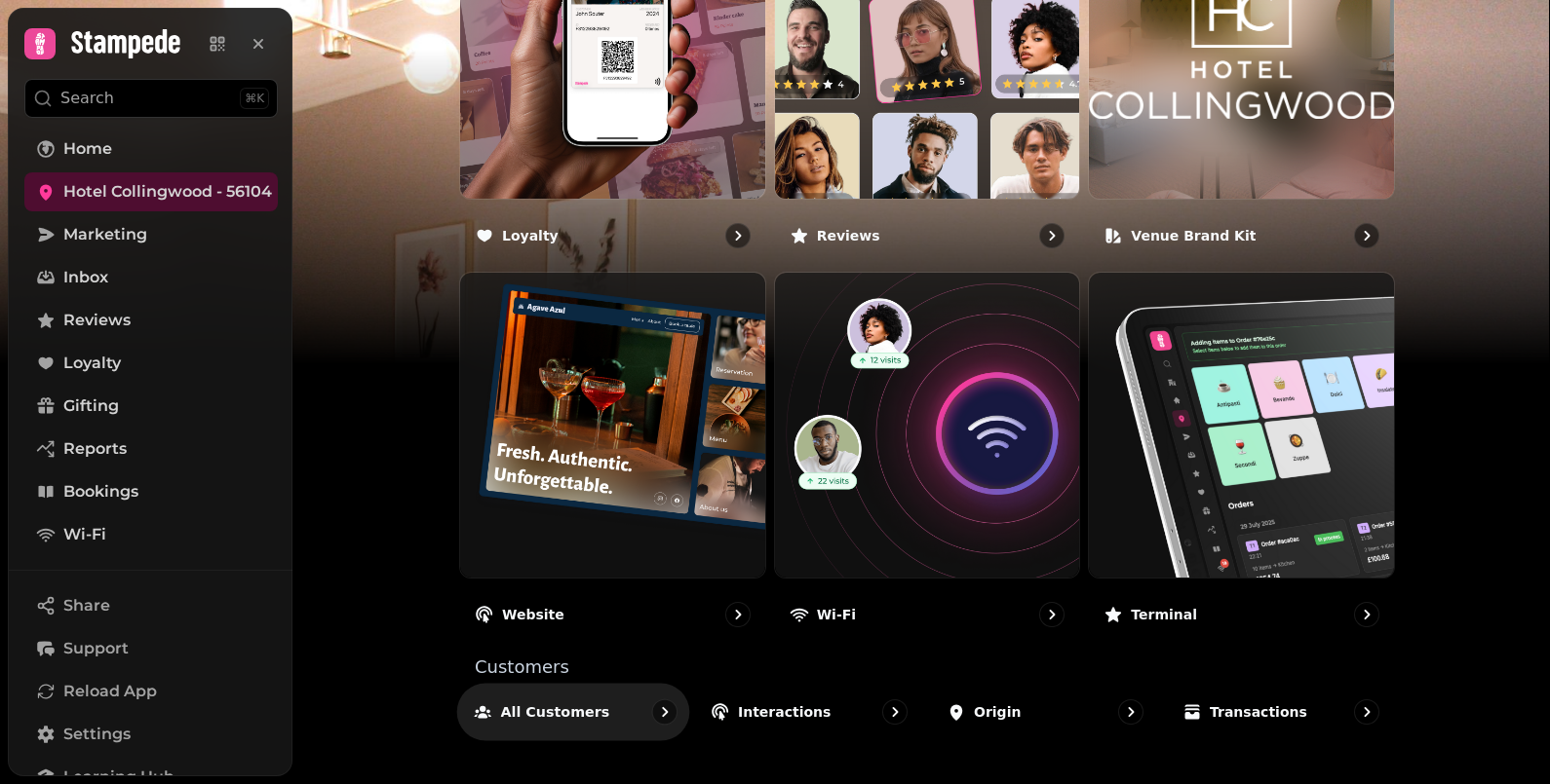
click at [509, 713] on p "All customers" at bounding box center [555, 712] width 109 height 20
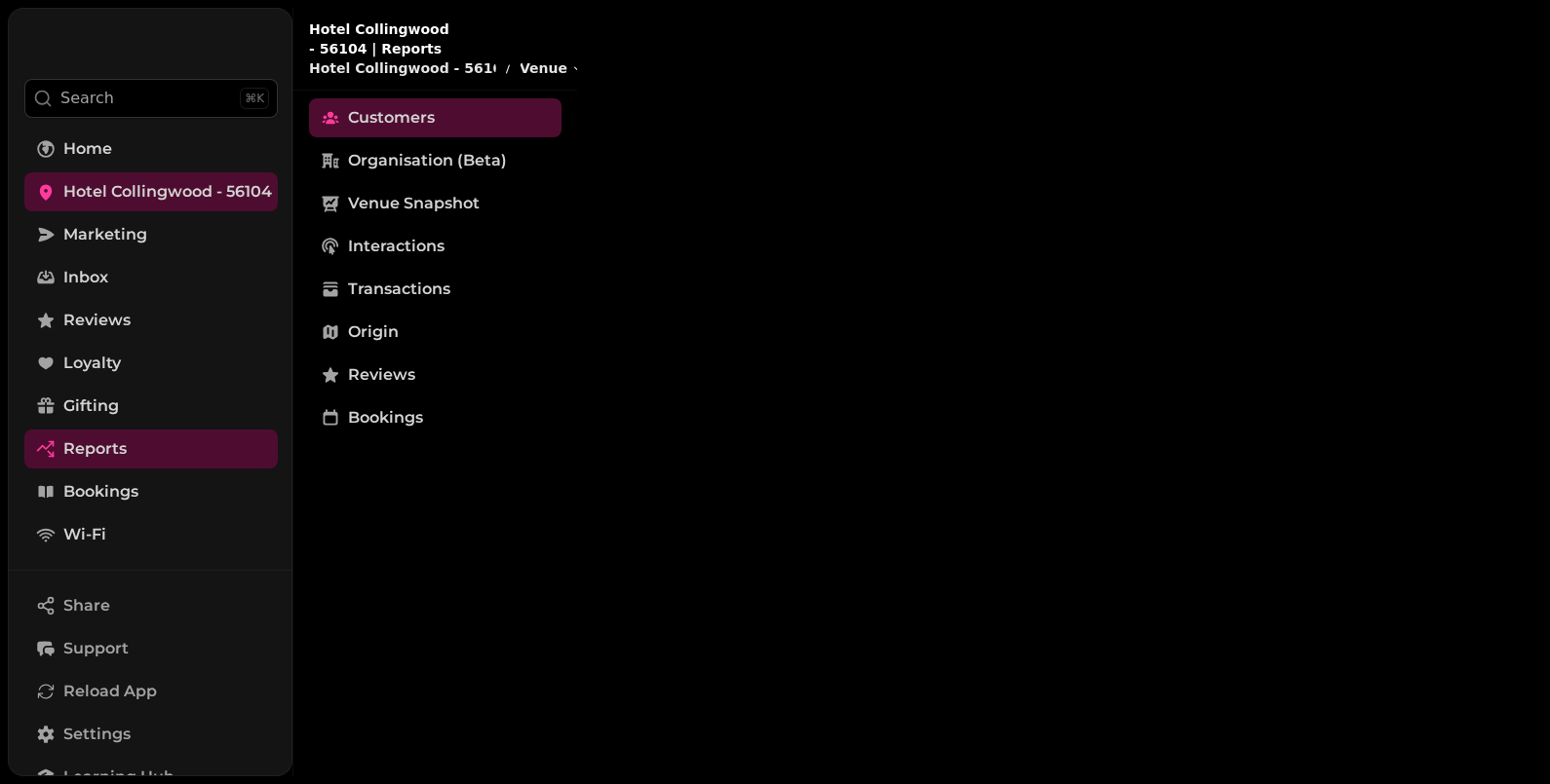
select select "**"
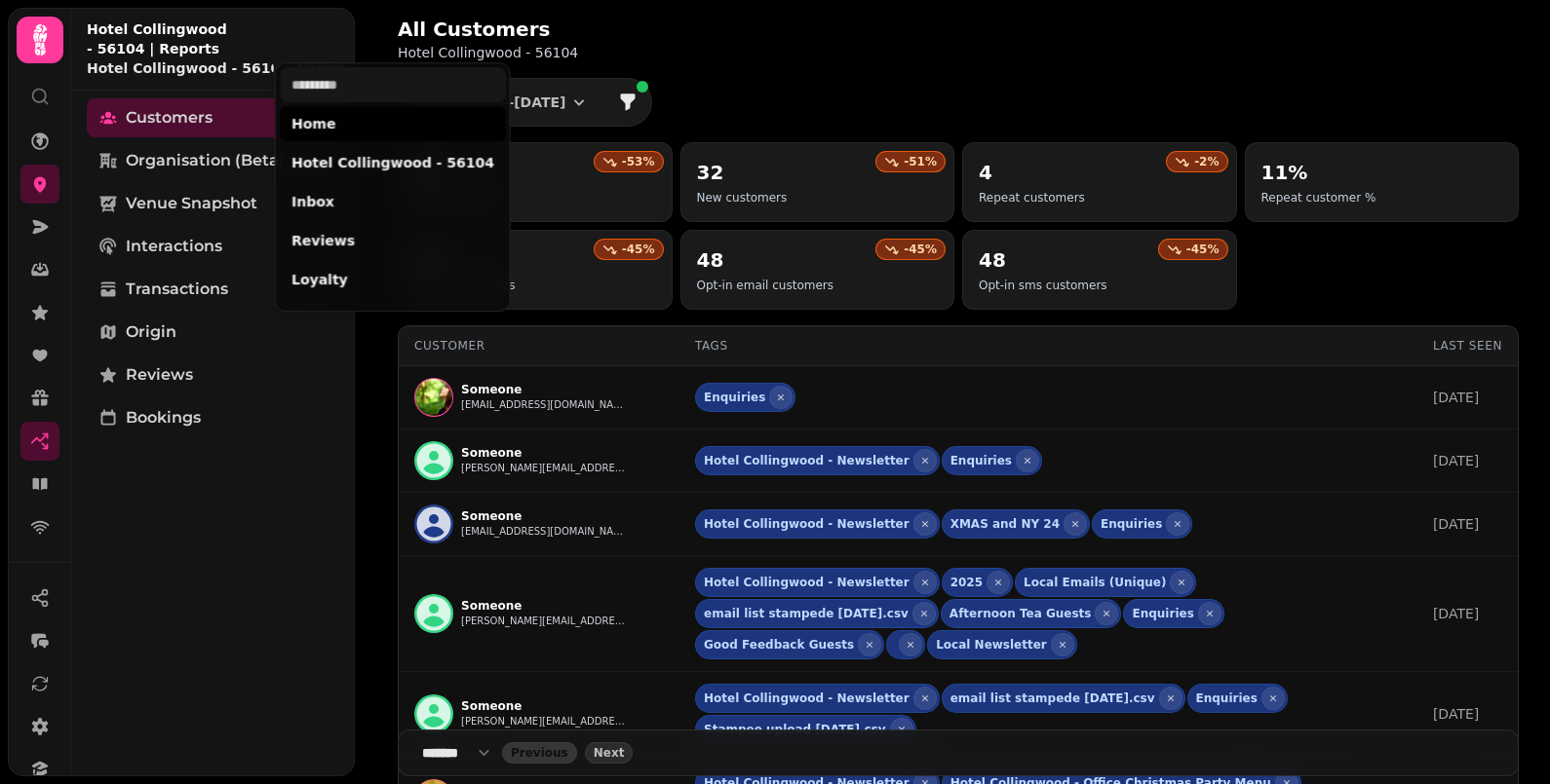
click at [317, 52] on html "All Customers Hotel Collingwood - 56104 1 Jul, 2025 — 31 Jul, 2025 -53 % 36 All…" at bounding box center [775, 392] width 1550 height 784
drag, startPoint x: 232, startPoint y: 571, endPoint x: 217, endPoint y: 568, distance: 15.3
click at [227, 571] on html "All Customers Hotel Collingwood - 56104 1 Jul, 2025 — 31 Jul, 2025 -53 % 36 All…" at bounding box center [775, 392] width 1550 height 784
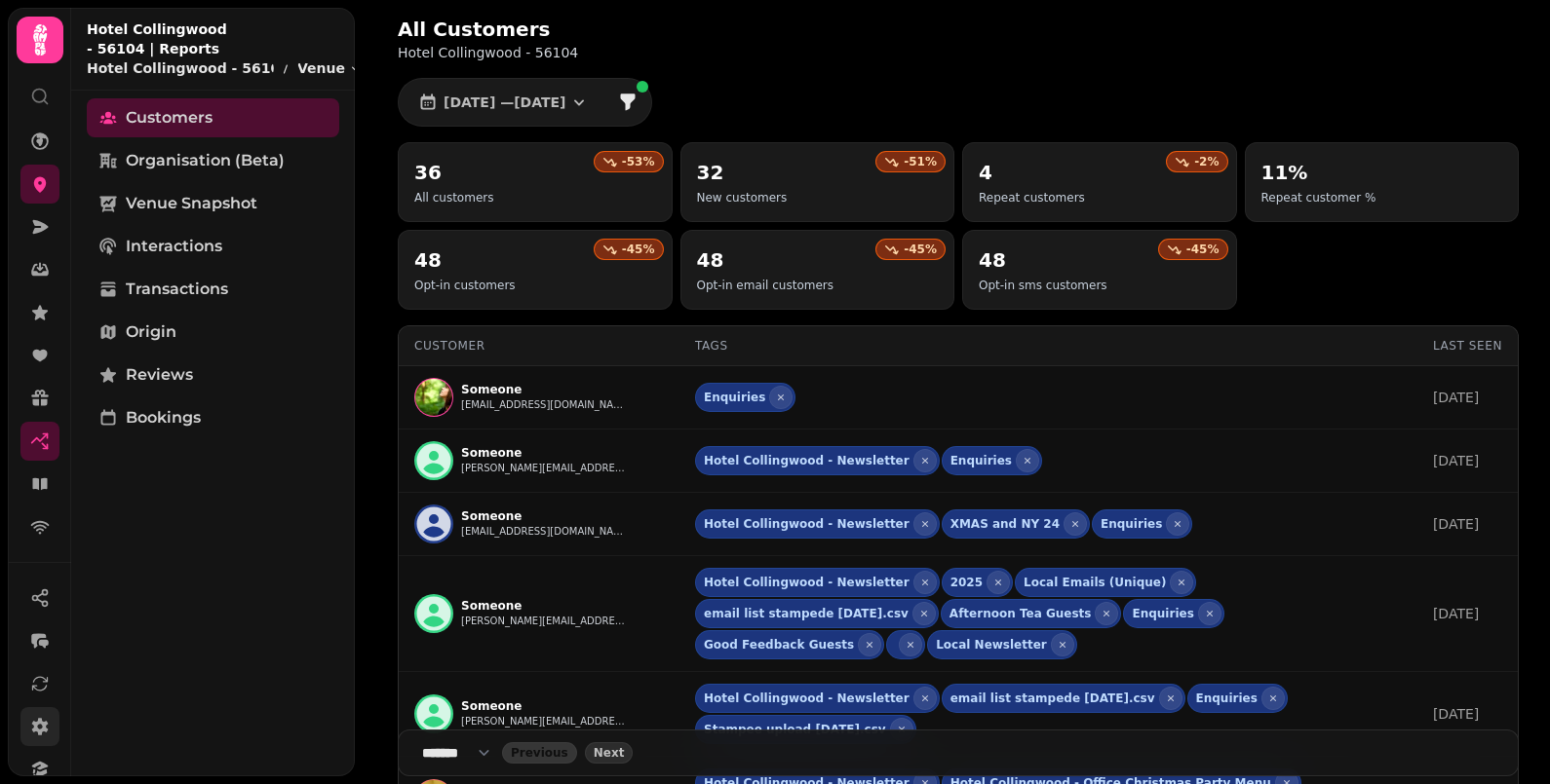
click at [38, 732] on icon at bounding box center [40, 727] width 17 height 18
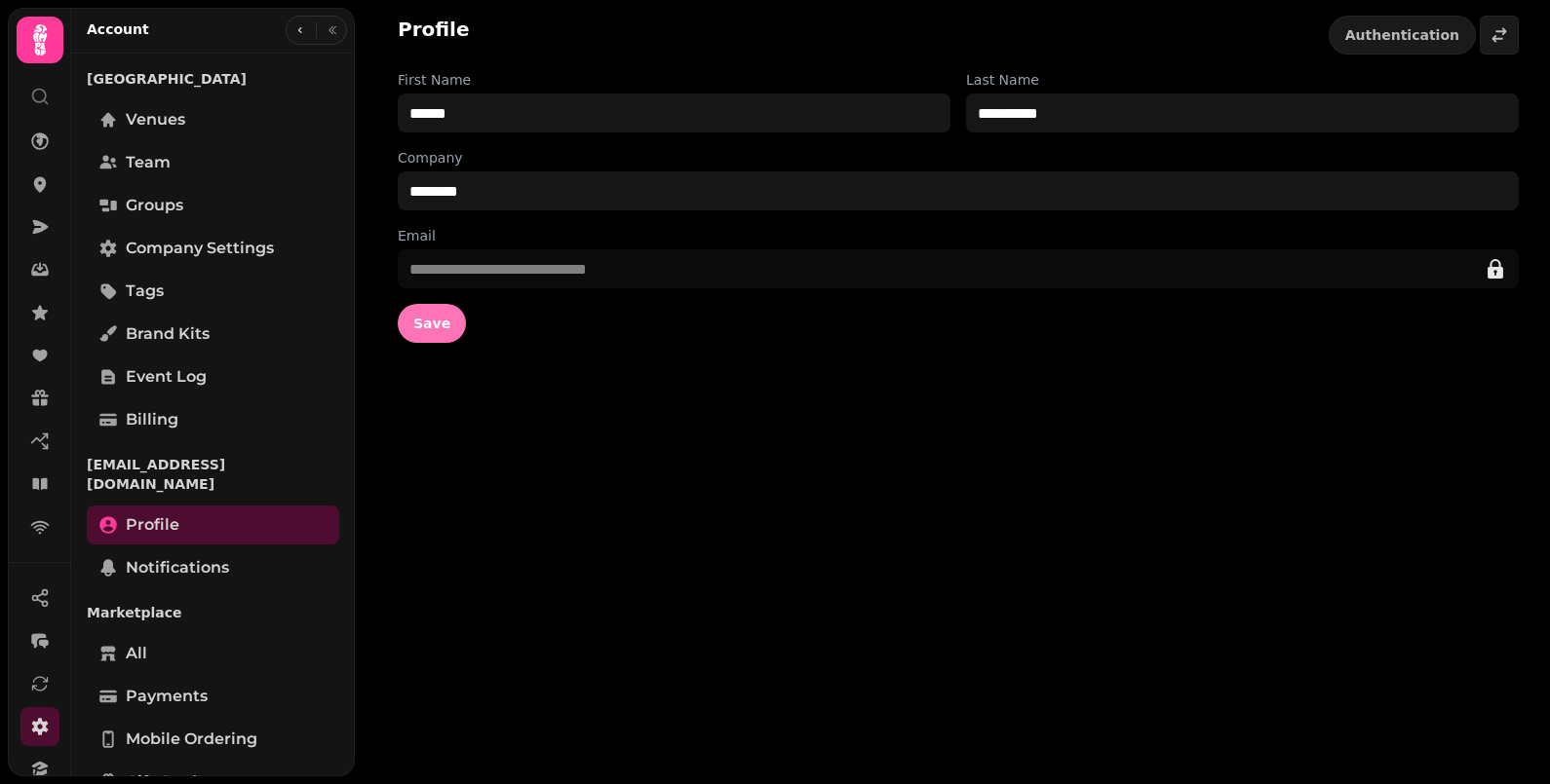
click at [431, 317] on span "Save" at bounding box center [432, 324] width 37 height 14
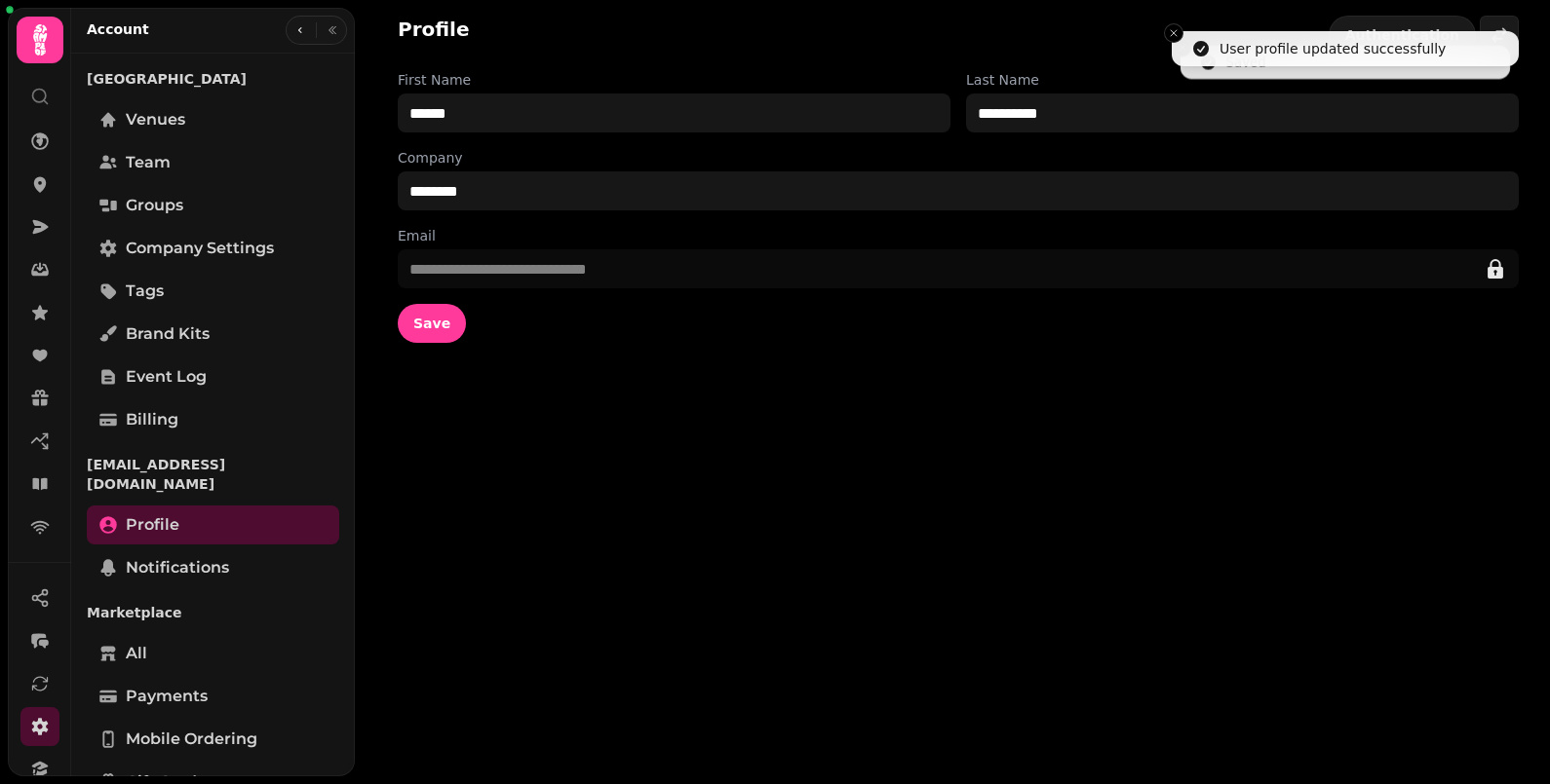
drag, startPoint x: 735, startPoint y: 571, endPoint x: 594, endPoint y: 445, distance: 189.1
click at [732, 570] on div "**********" at bounding box center [953, 392] width 1196 height 784
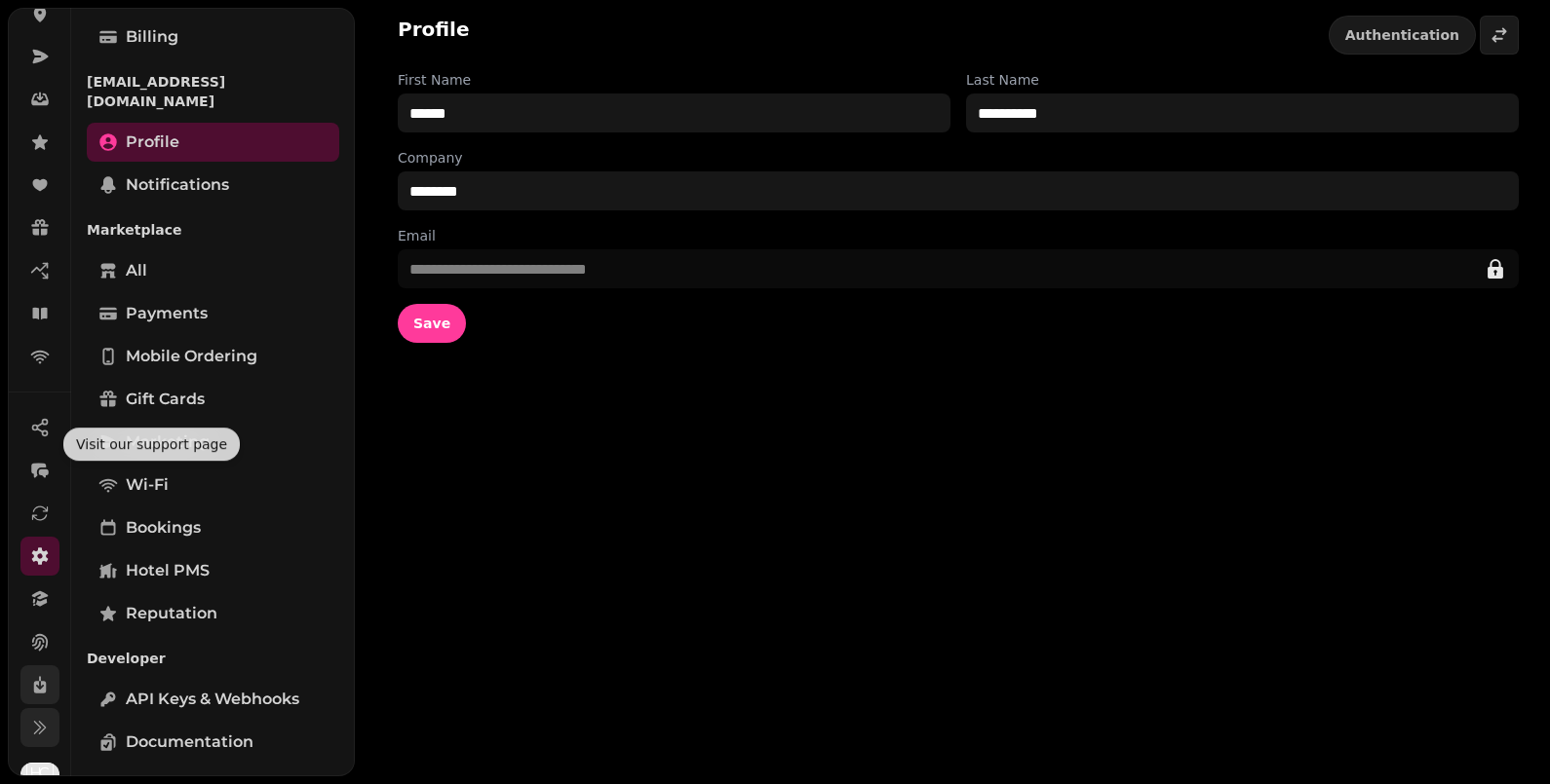
scroll to position [204, 0]
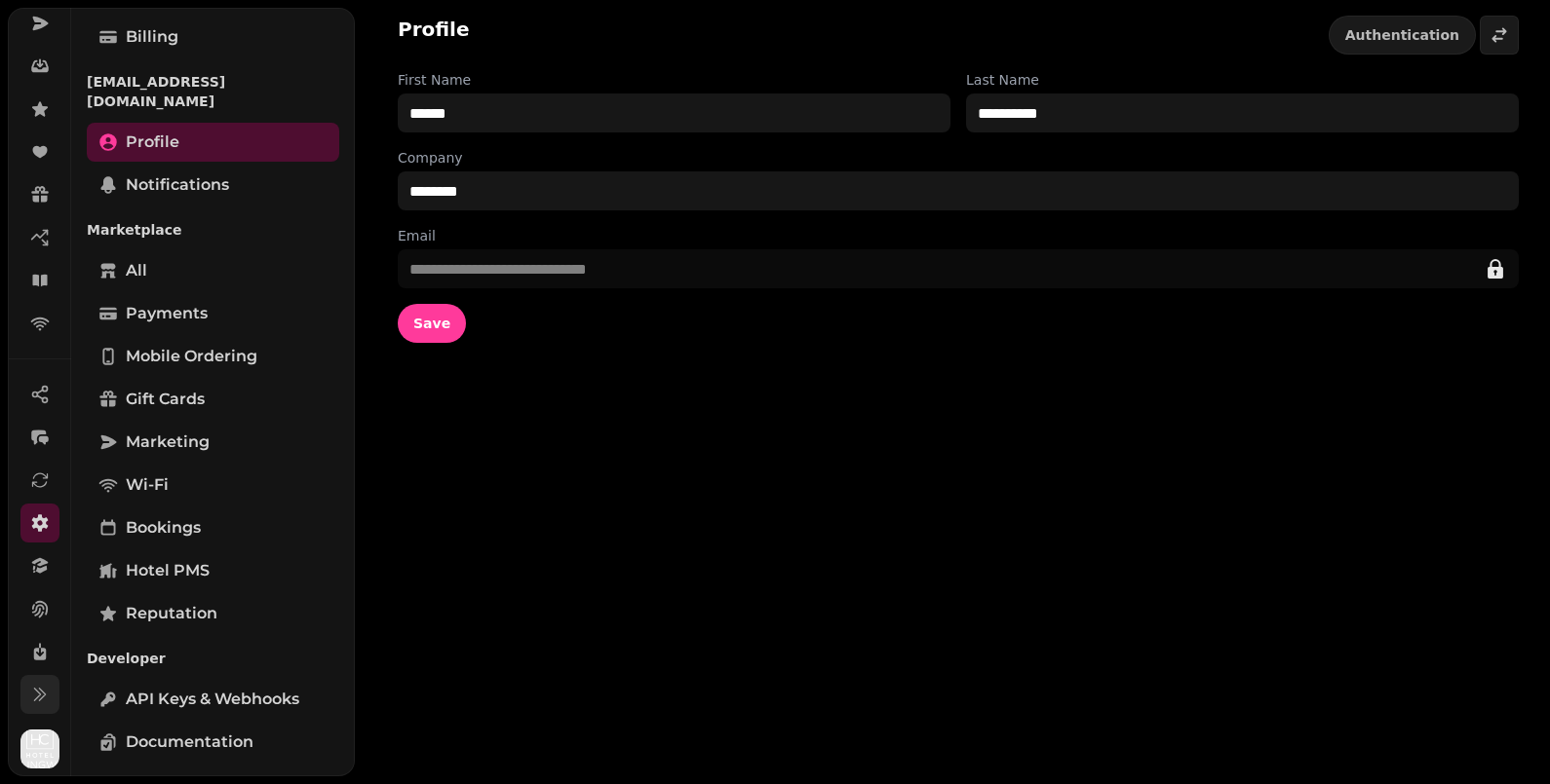
click at [41, 689] on icon at bounding box center [40, 694] width 20 height 20
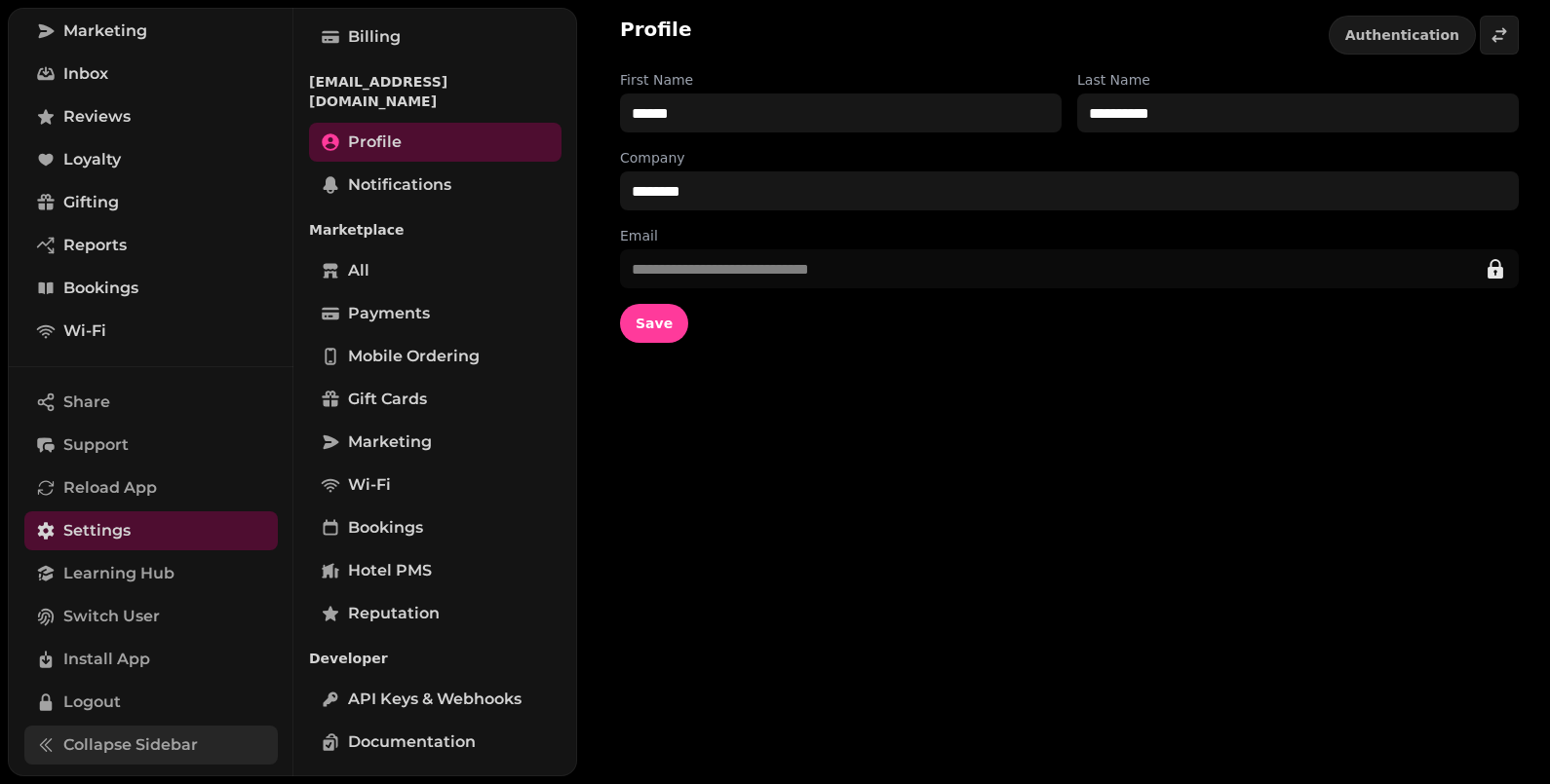
scroll to position [254, 0]
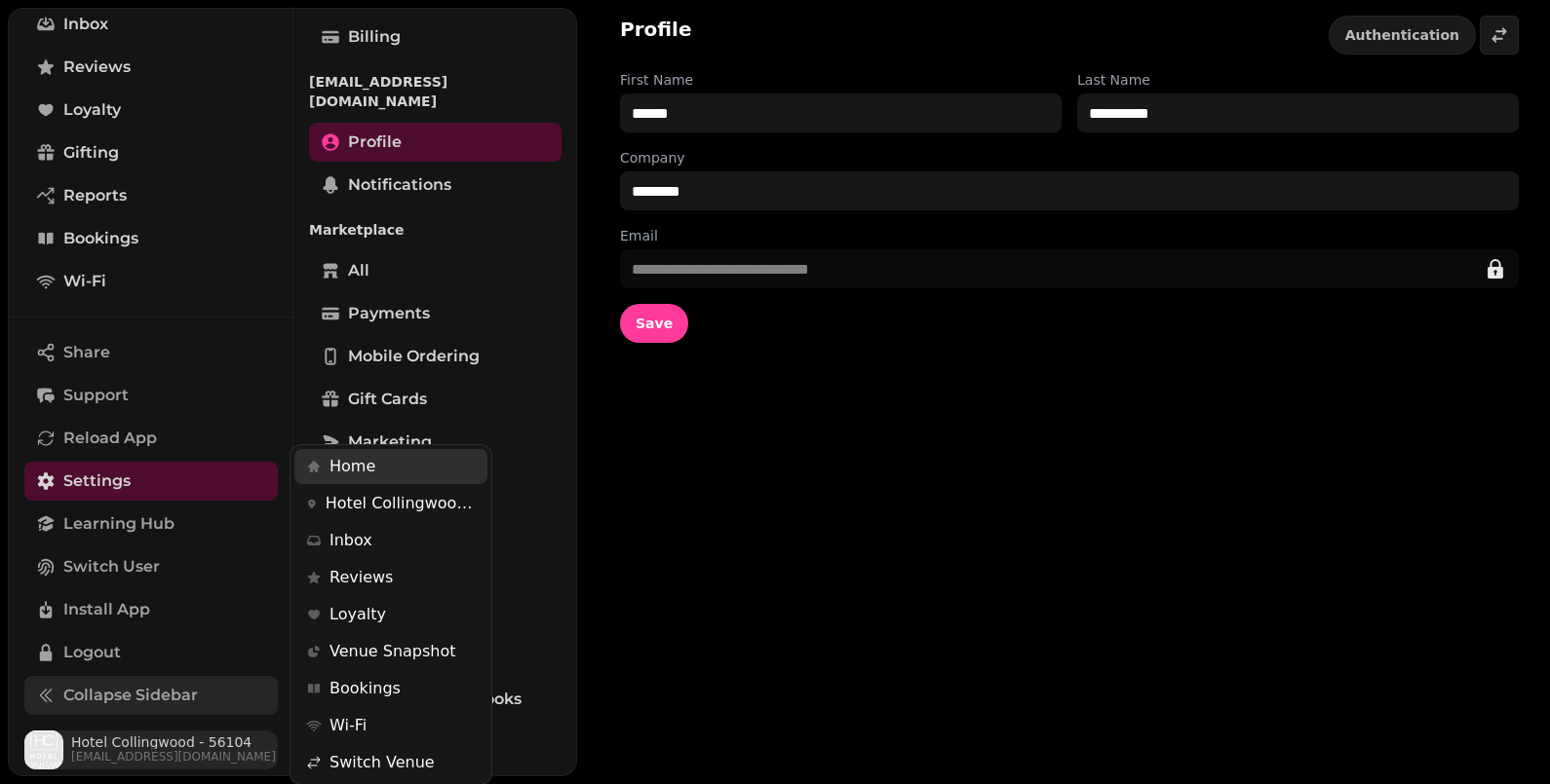
click at [143, 750] on span "manager@hotelcollingwood.co.uk" at bounding box center [173, 757] width 205 height 16
click at [109, 652] on div "Share Support Reload App Settings Learning Hub Switch User Install App Logout C…" at bounding box center [151, 547] width 284 height 461
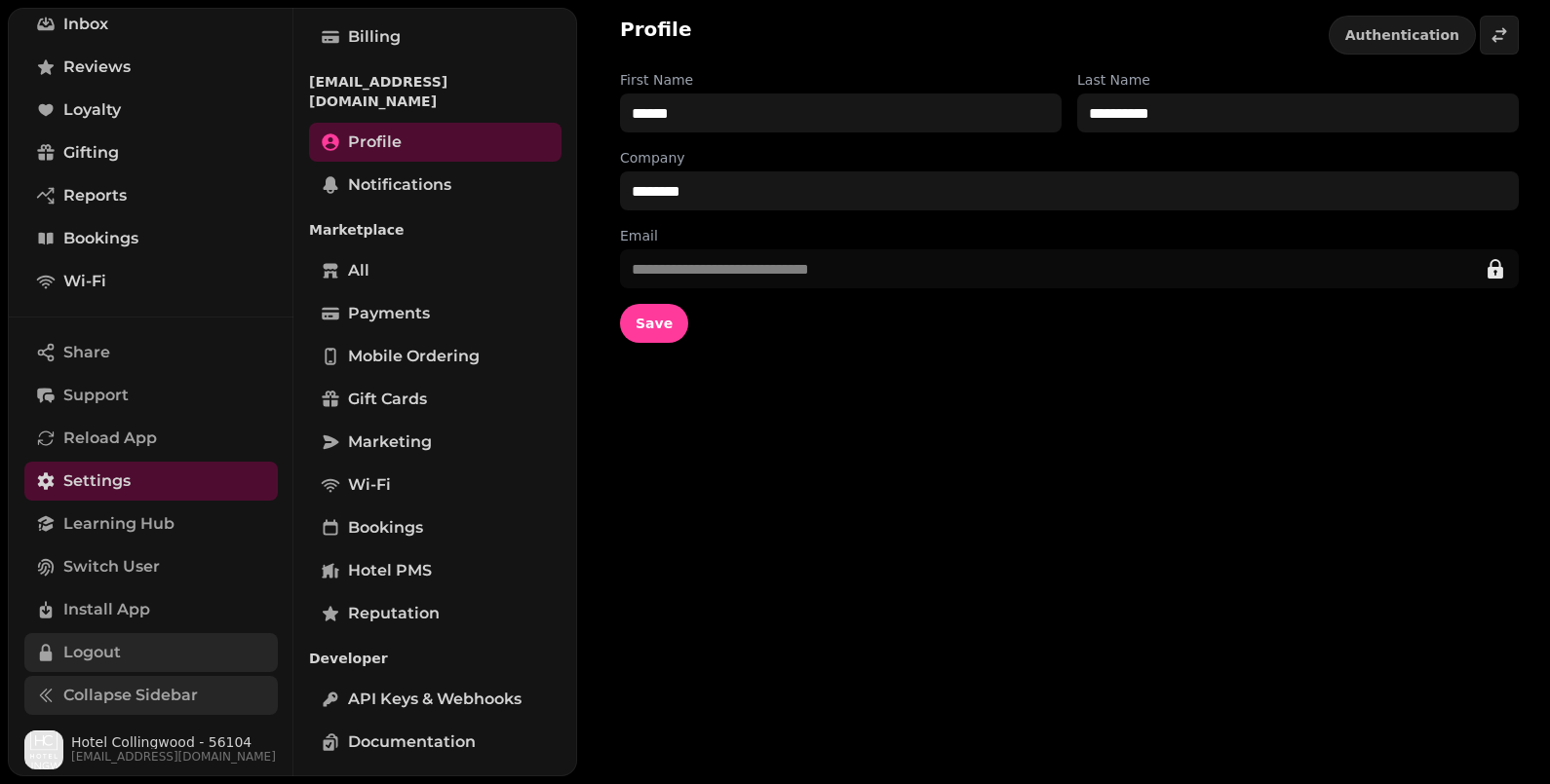
click at [94, 648] on span "Logout" at bounding box center [92, 653] width 57 height 24
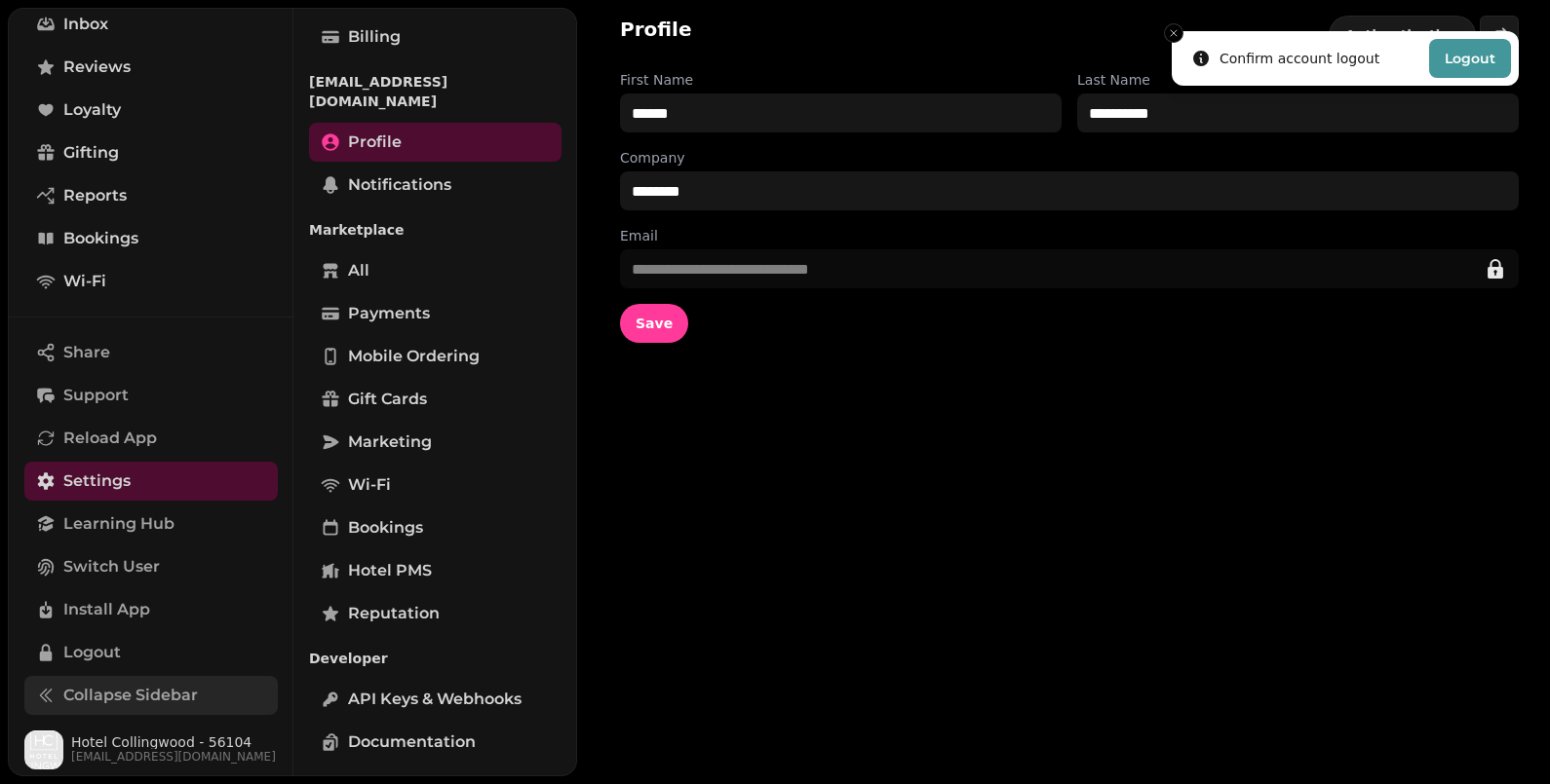
click at [1481, 49] on button "Logout" at bounding box center [1469, 59] width 82 height 39
